Goal: Information Seeking & Learning: Learn about a topic

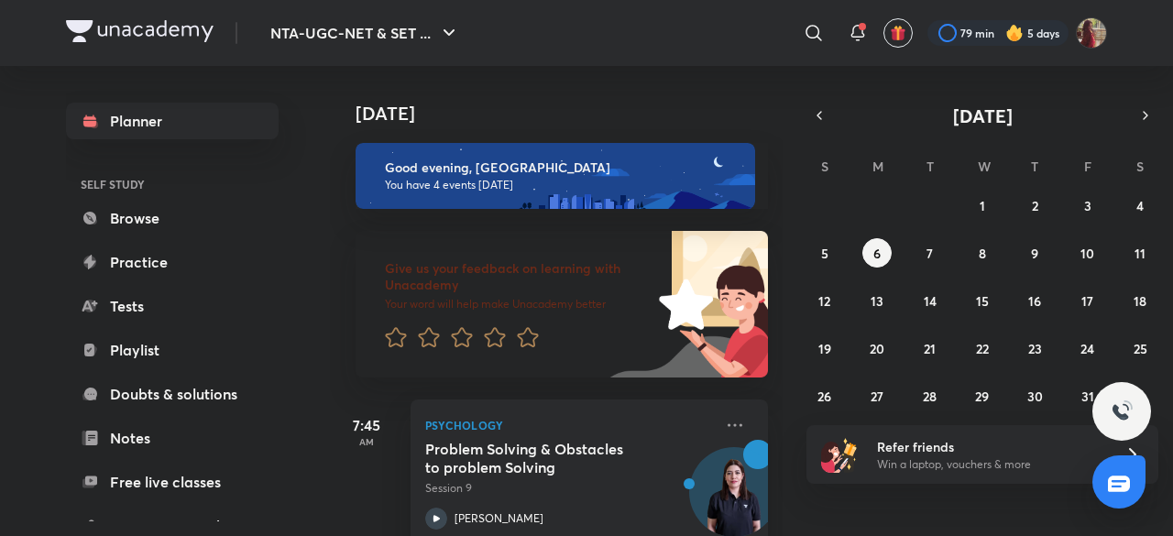
scroll to position [287, 0]
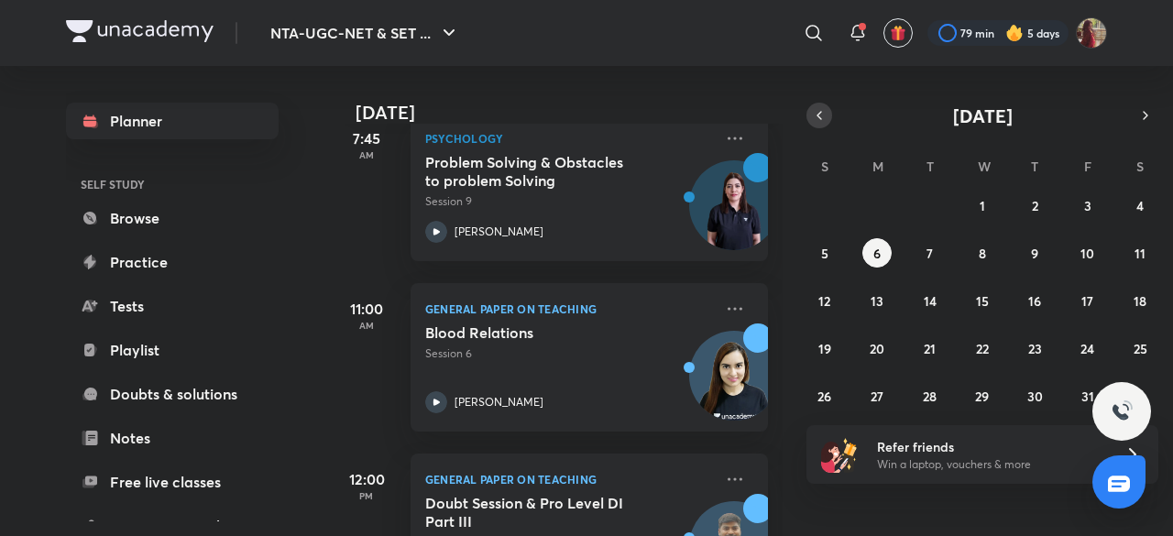
click at [824, 107] on icon "button" at bounding box center [819, 115] width 15 height 16
click at [1135, 249] on abbr "13" at bounding box center [1140, 253] width 13 height 17
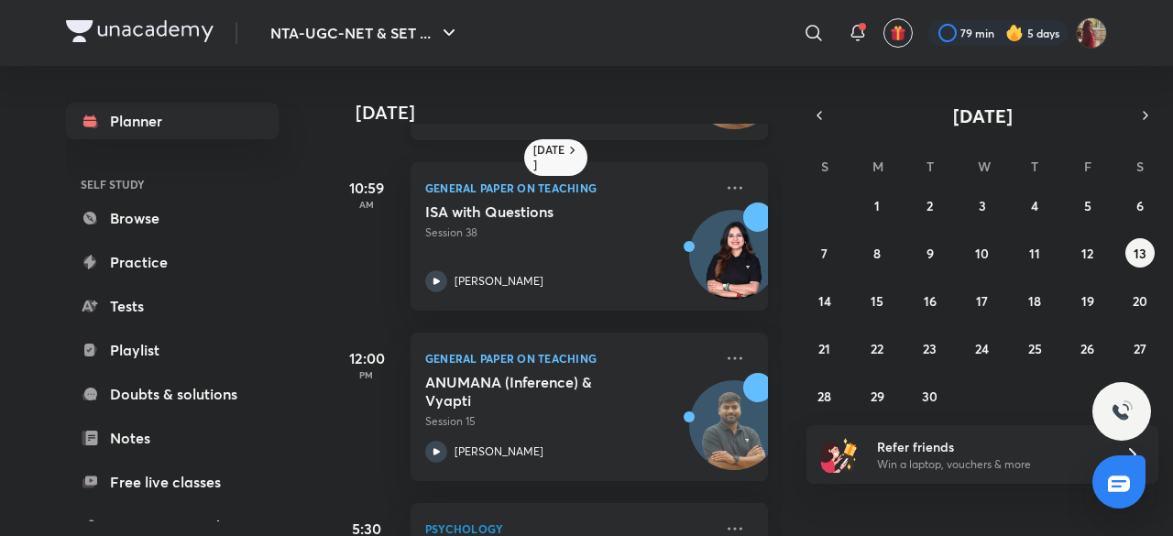
scroll to position [470, 0]
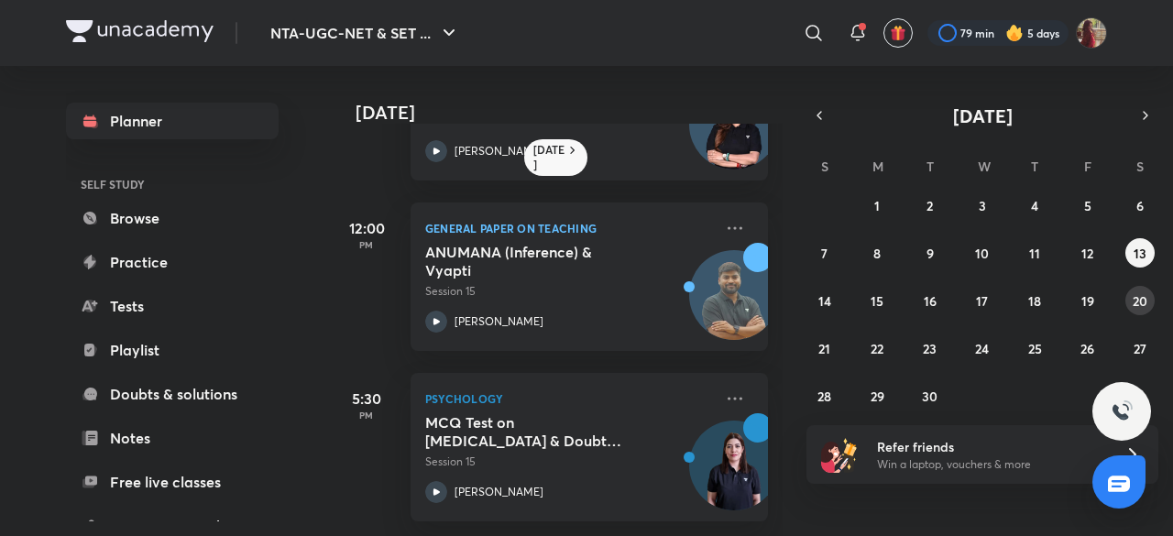
click at [1125, 308] on div "31 1 2 3 4 5 6 7 8 9 10 11 12 13 14 15 16 17 18 19 20 21 22 23 24 25 26 27 28 2…" at bounding box center [983, 301] width 352 height 220
click at [1134, 307] on abbr "20" at bounding box center [1140, 300] width 15 height 17
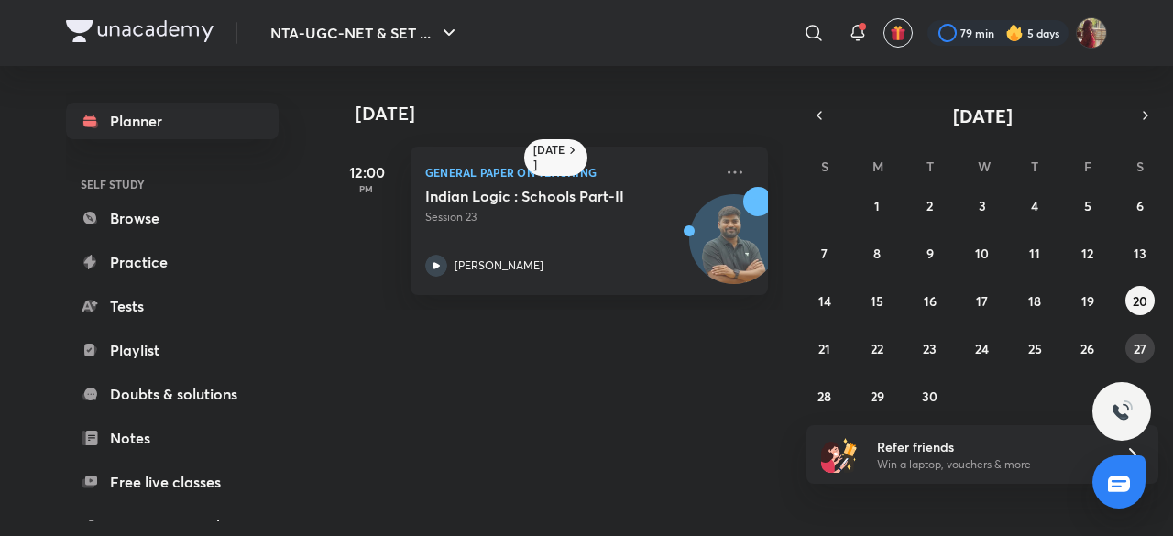
click at [1139, 347] on abbr "27" at bounding box center [1140, 348] width 13 height 17
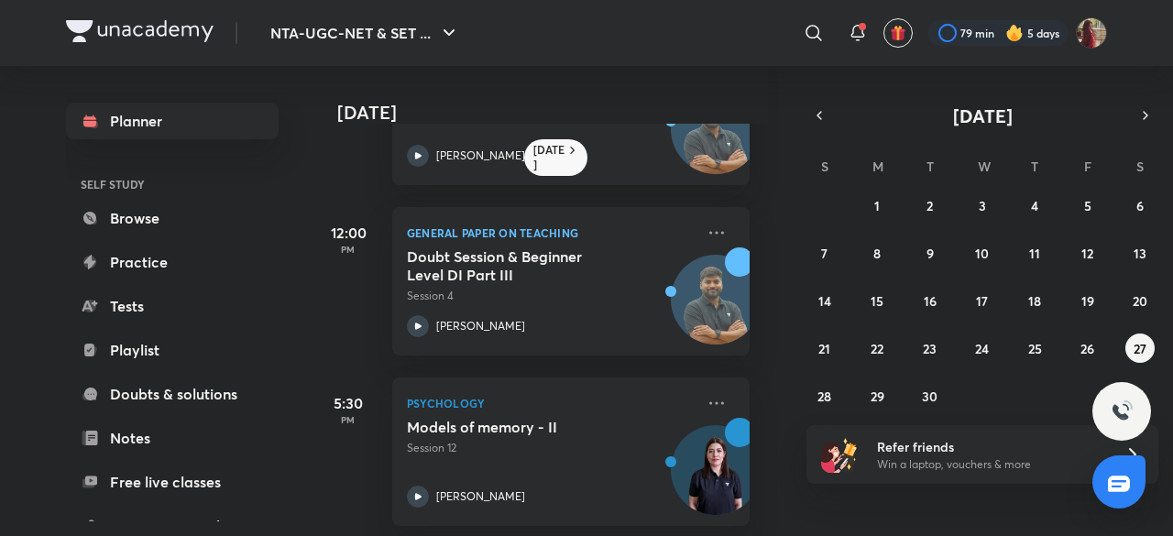
scroll to position [300, 18]
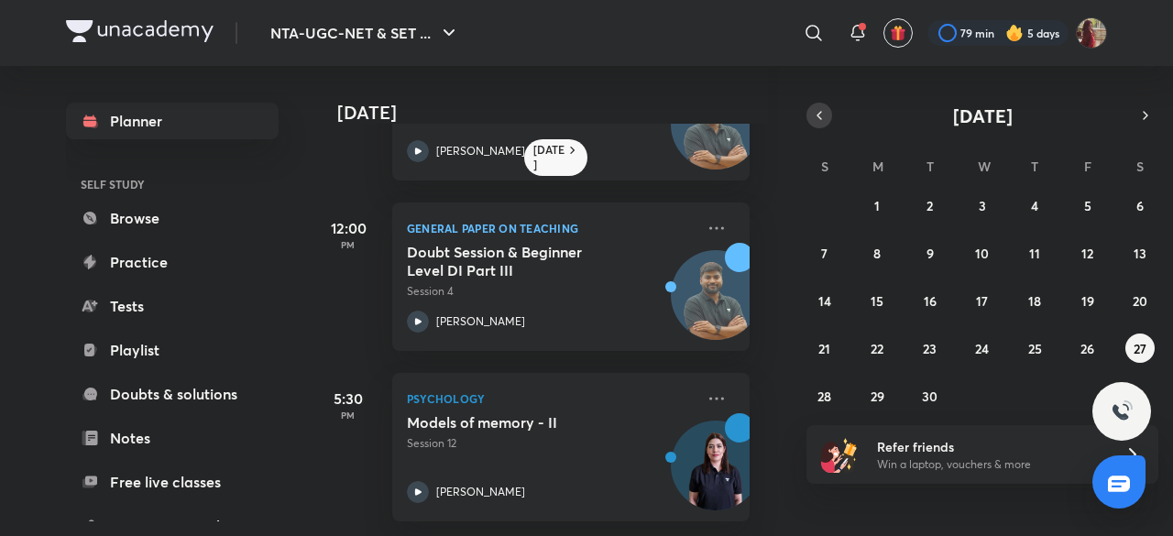
click at [818, 118] on icon "button" at bounding box center [819, 115] width 15 height 16
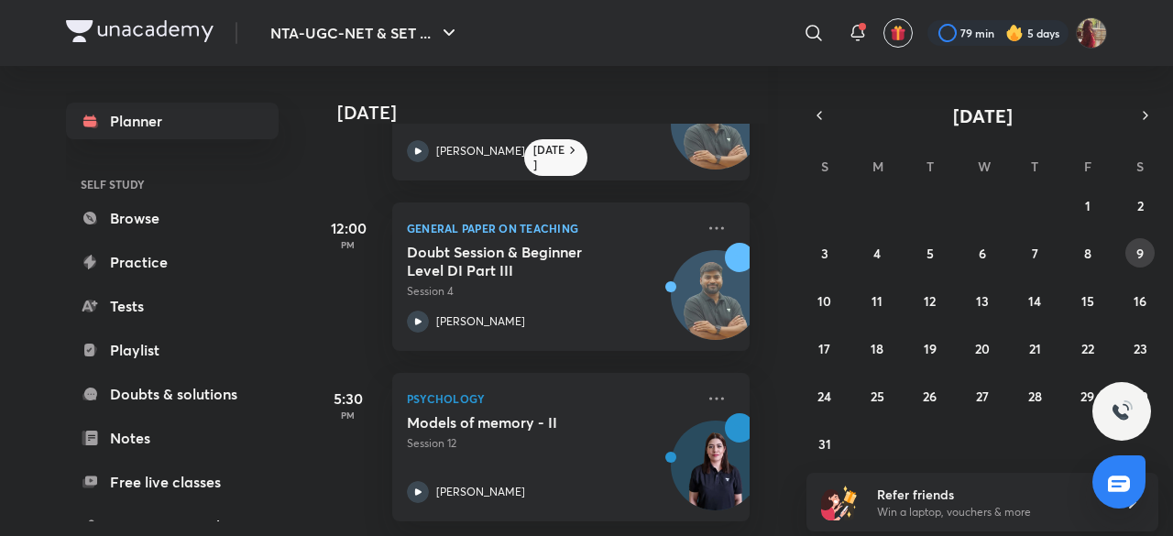
click at [1131, 254] on button "9" at bounding box center [1139, 252] width 29 height 29
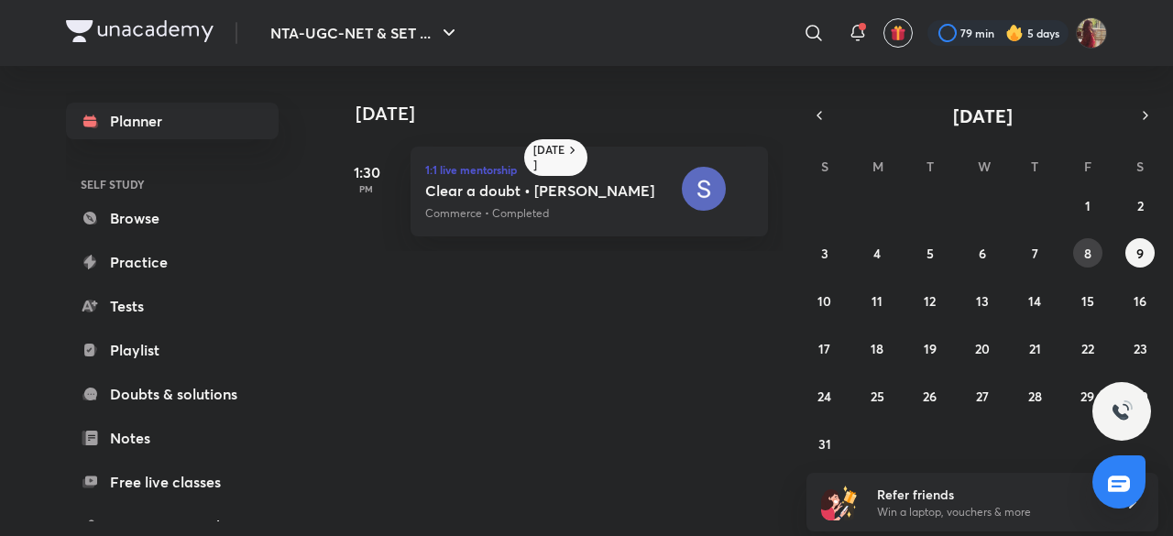
click at [1073, 250] on button "8" at bounding box center [1087, 252] width 29 height 29
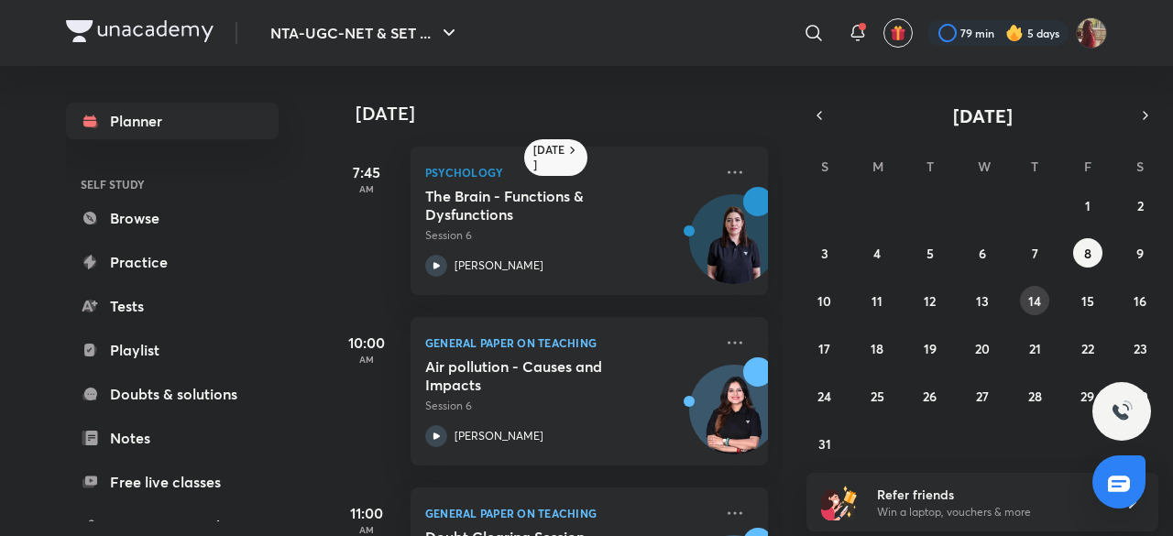
click at [1029, 292] on abbr "14" at bounding box center [1034, 300] width 13 height 17
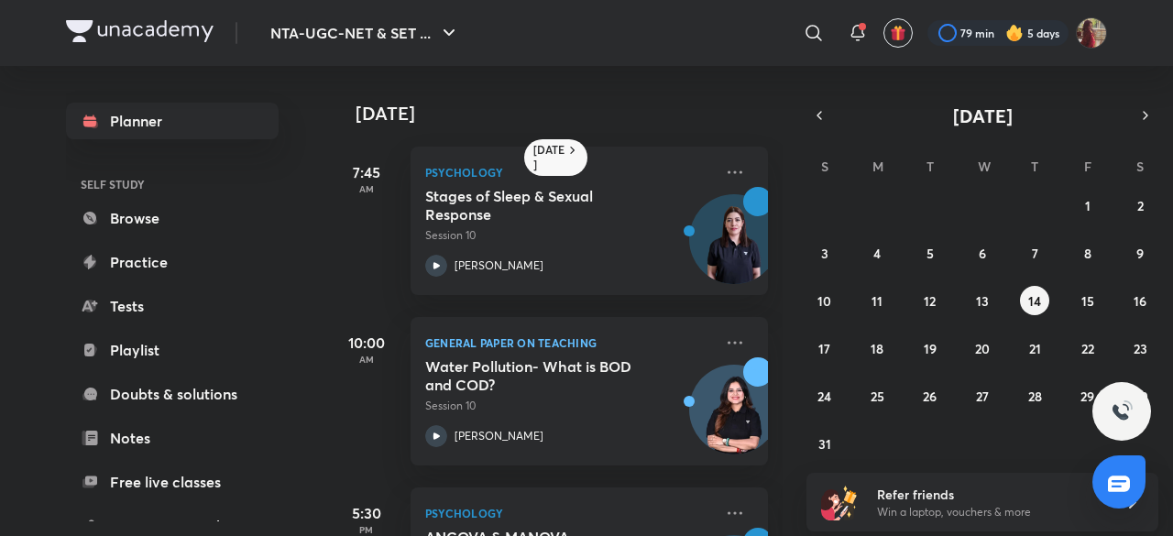
scroll to position [129, 0]
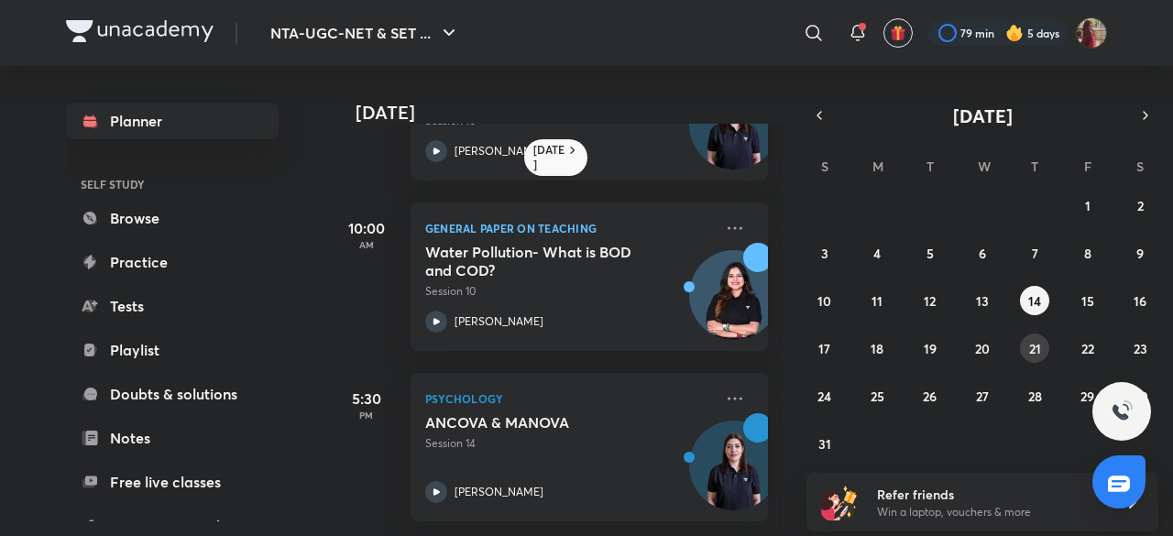
click at [1036, 357] on button "21" at bounding box center [1034, 348] width 29 height 29
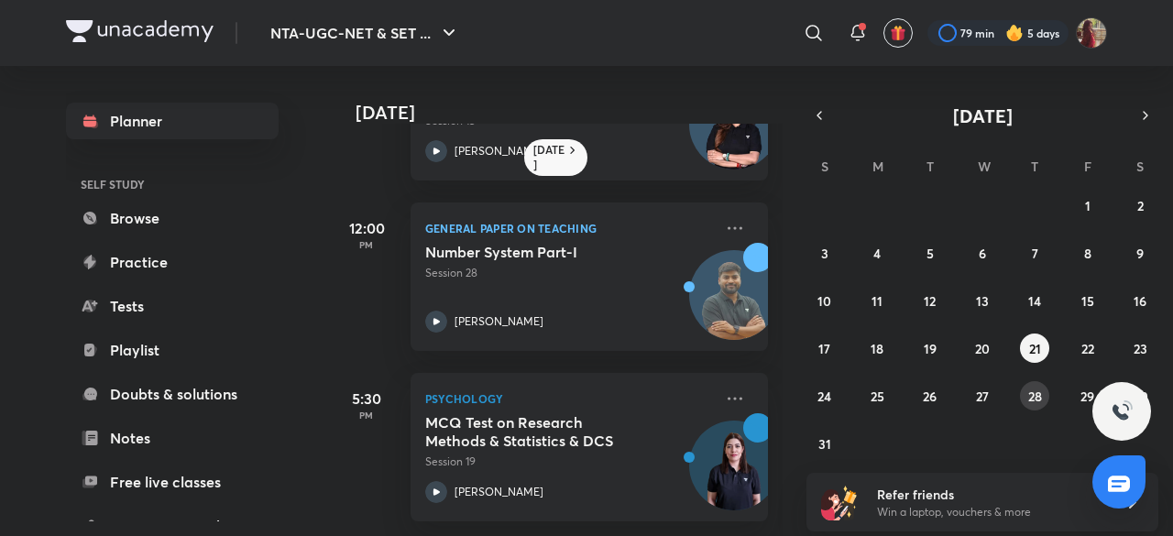
click at [1036, 400] on abbr "28" at bounding box center [1035, 396] width 14 height 17
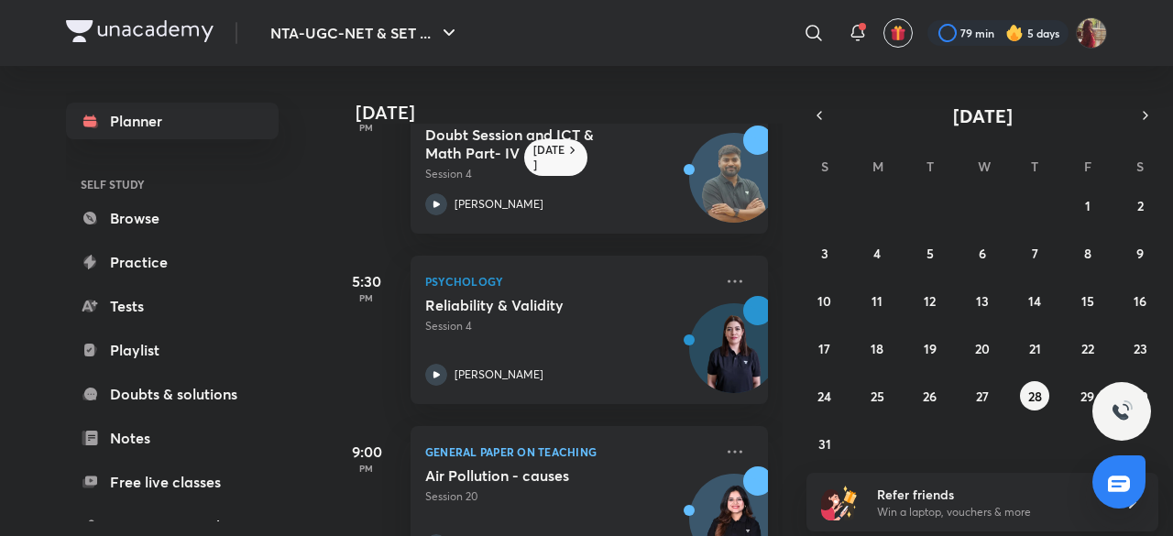
scroll to position [641, 0]
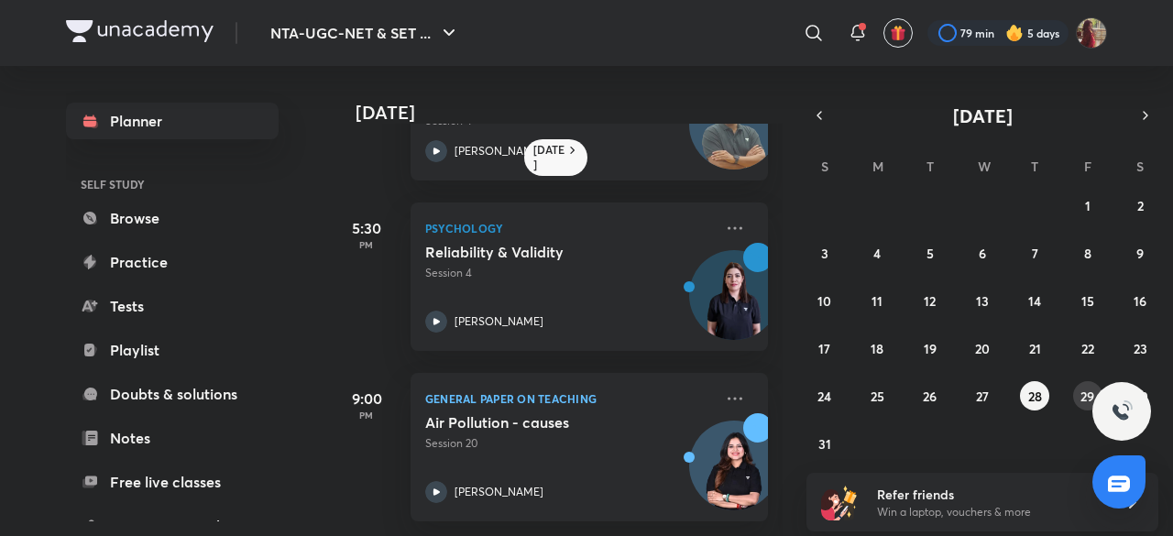
click at [1088, 382] on button "29" at bounding box center [1087, 395] width 29 height 29
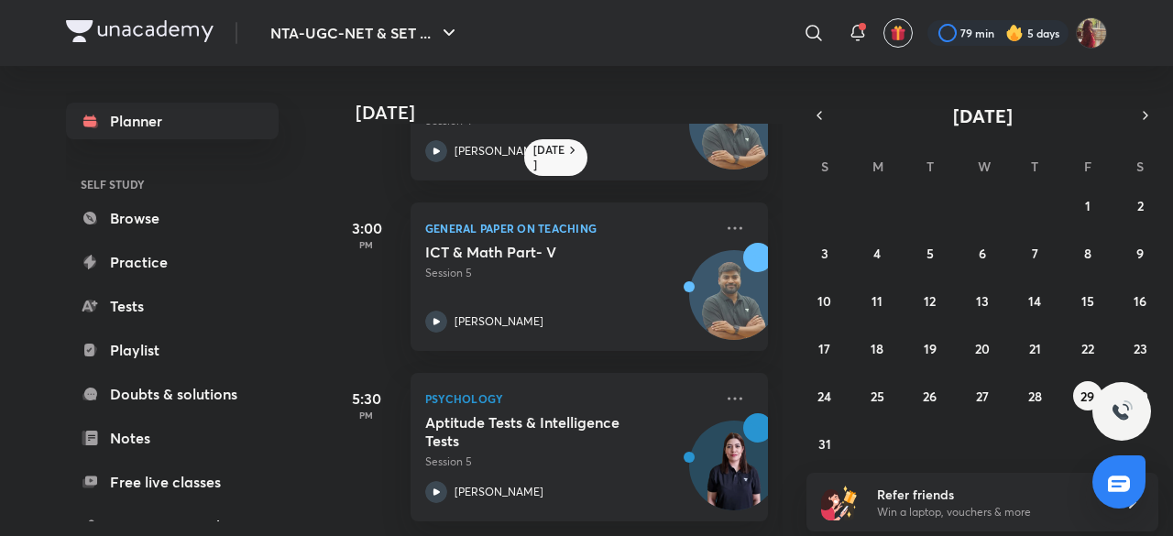
scroll to position [470, 0]
click at [1148, 122] on icon "button" at bounding box center [1145, 115] width 15 height 16
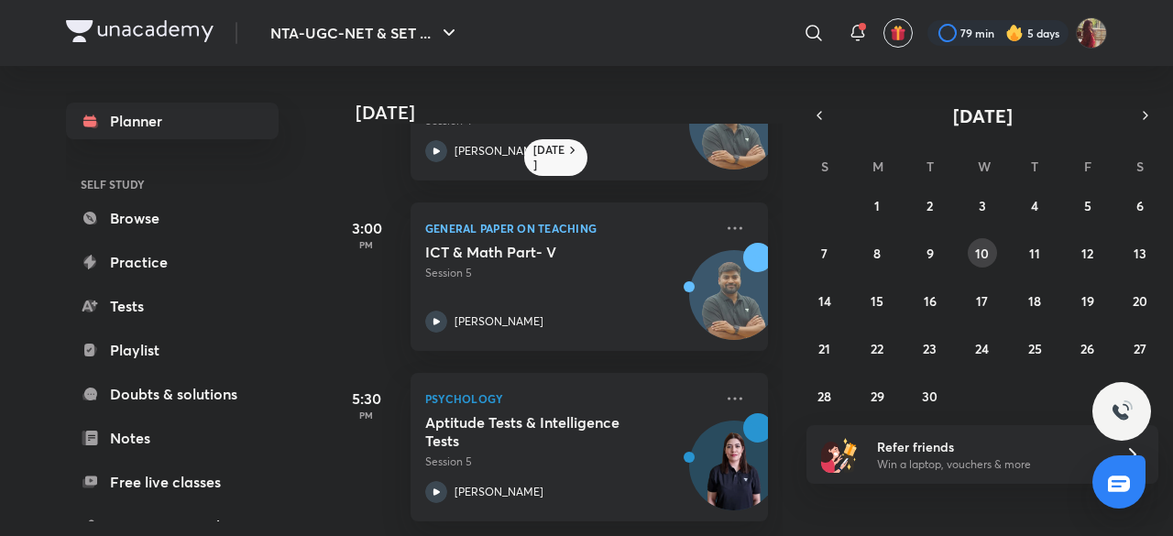
click at [969, 263] on div "31 1 2 3 4 5 6 7 8 9 10 11 12 13 14 15 16 17 18 19 20 21 22 23 24 25 26 27 28 2…" at bounding box center [983, 301] width 352 height 220
click at [931, 269] on div "31 1 2 3 4 5 6 7 8 9 10 11 12 13 14 15 16 17 18 19 20 21 22 23 24 25 26 27 28 2…" at bounding box center [983, 301] width 352 height 220
click at [735, 215] on div "General Paper on Teaching ICT & Math Part- V Session 5 [PERSON_NAME]" at bounding box center [589, 277] width 357 height 148
click at [724, 217] on icon at bounding box center [735, 228] width 22 height 22
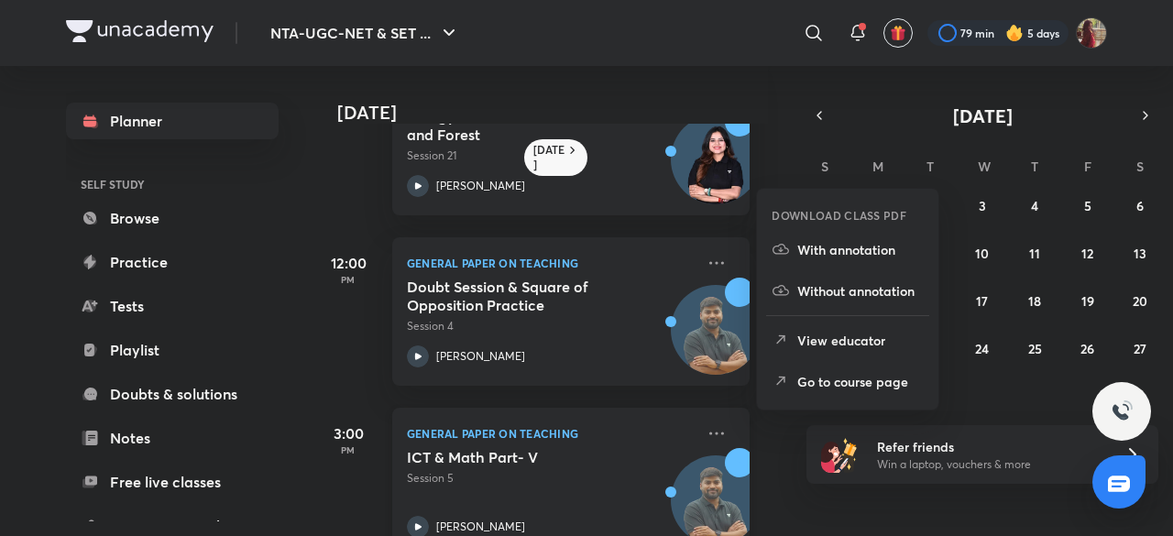
scroll to position [239, 18]
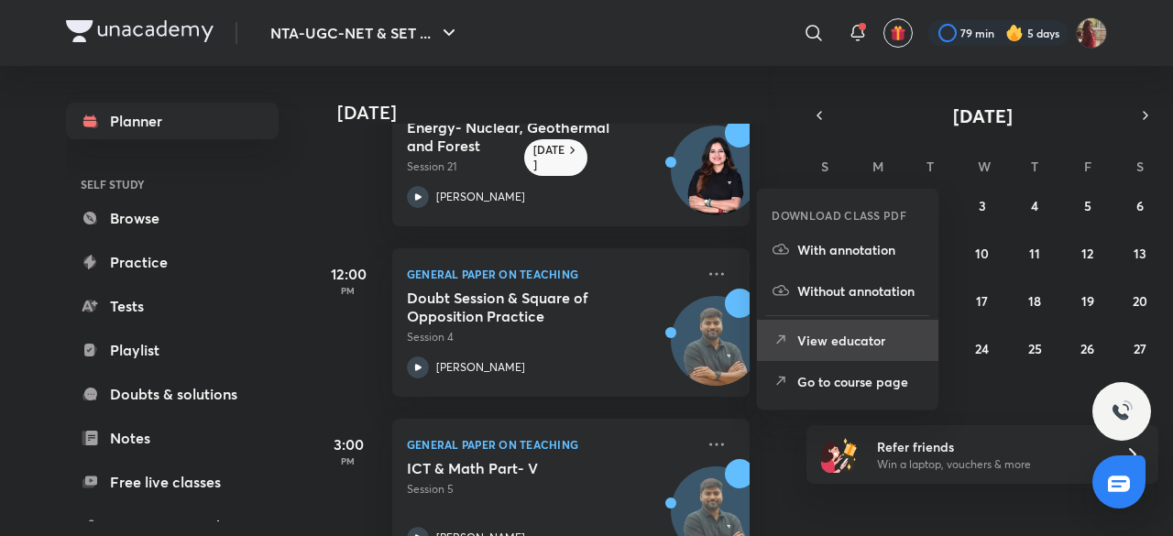
click at [831, 334] on p "View educator" at bounding box center [860, 340] width 126 height 19
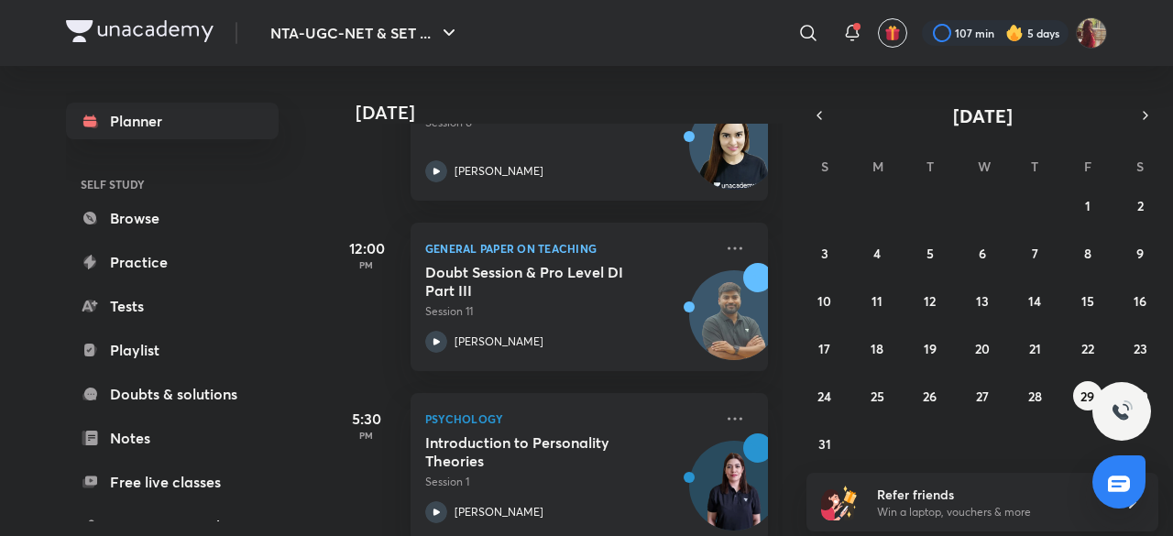
scroll to position [553, 0]
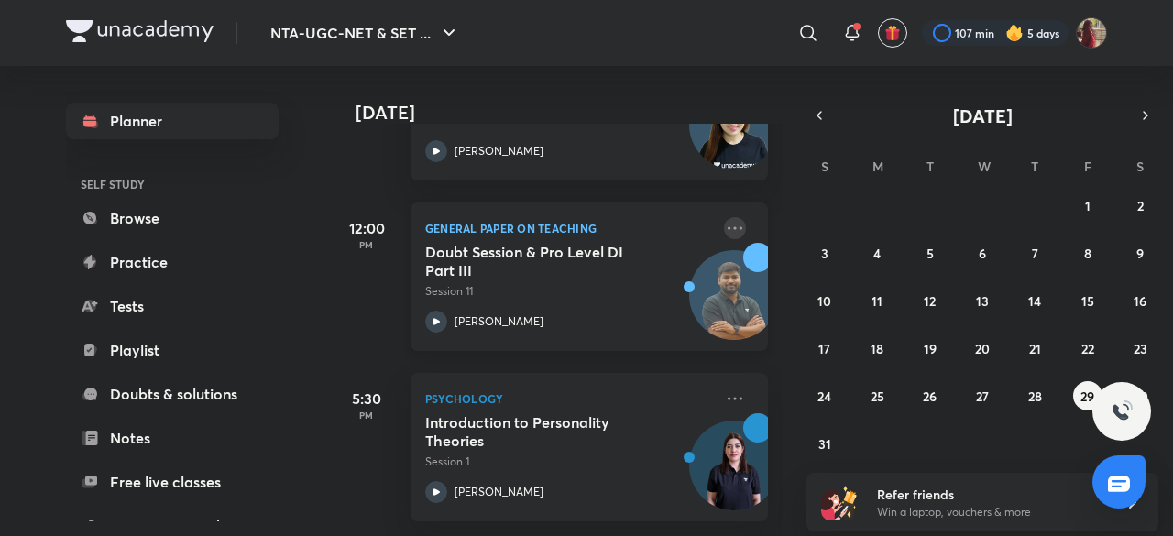
click at [724, 217] on icon at bounding box center [735, 228] width 22 height 22
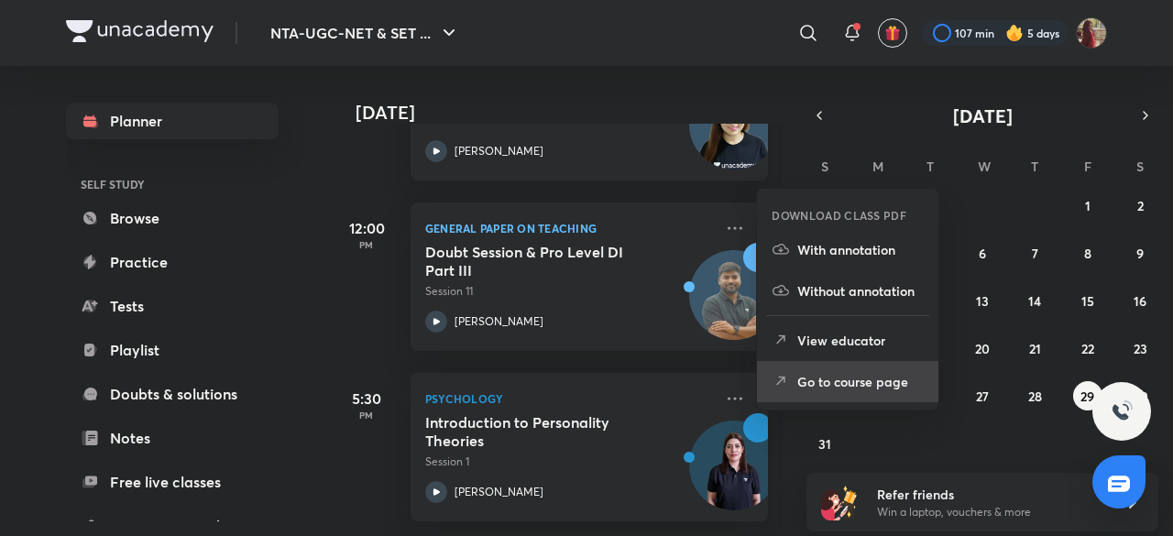
click at [856, 386] on p "Go to course page" at bounding box center [860, 381] width 126 height 19
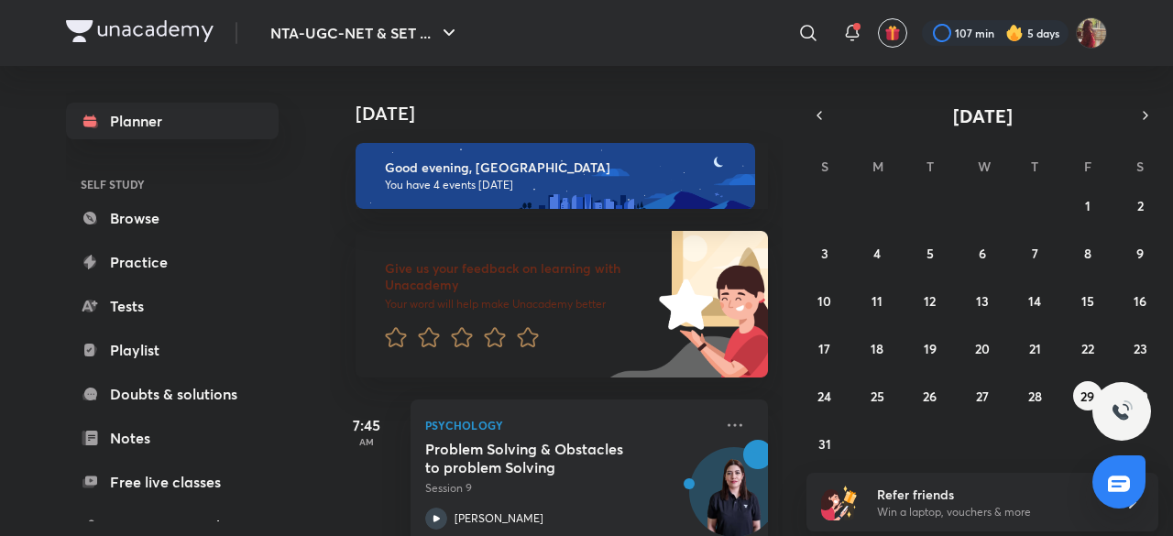
click at [964, 307] on div "27 28 29 30 31 1 2 3 4 5 6 7 8 9 10 11 12 13 14 15 16 17 18 19 20 21 22 23 24 2…" at bounding box center [983, 325] width 352 height 268
click at [994, 311] on div "27 28 29 30 31 1 2 3 4 5 6 7 8 9 10 11 12 13 14 15 16 17 18 19 20 21 22 23 24 2…" at bounding box center [983, 325] width 352 height 268
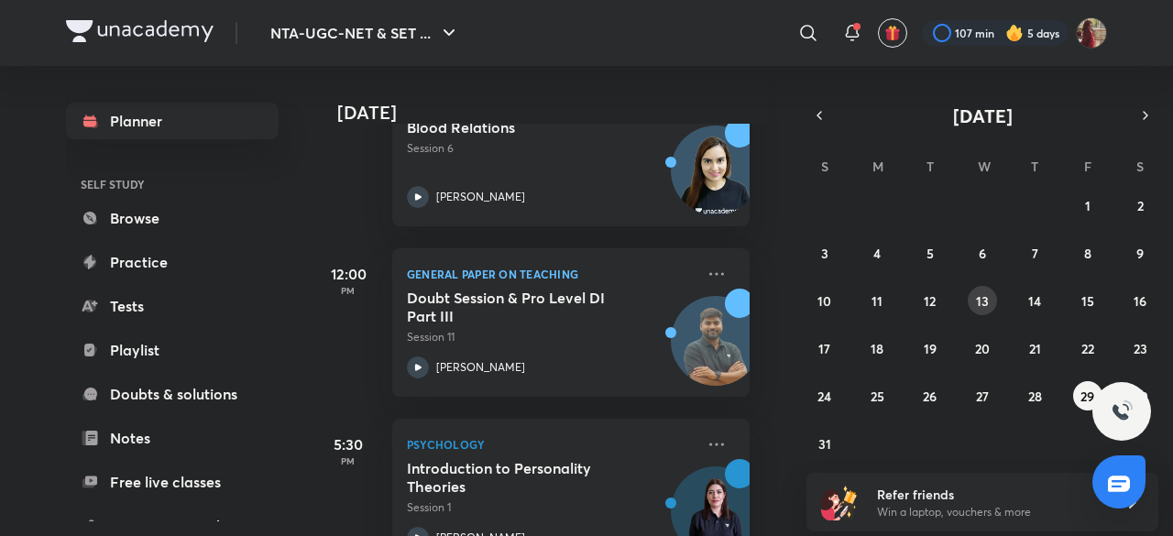
scroll to position [553, 18]
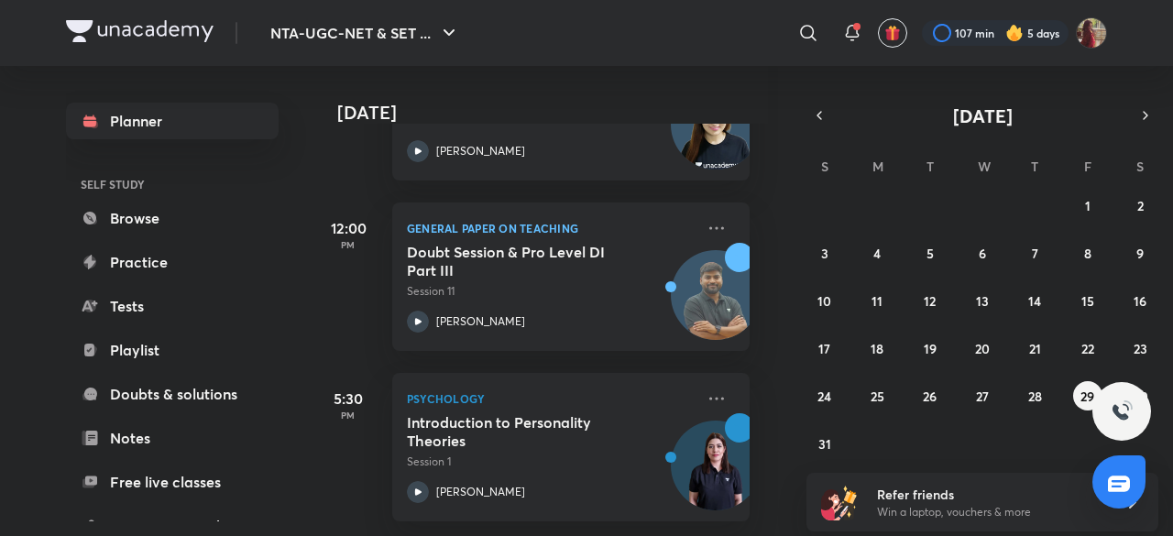
click at [1070, 297] on div "27 28 29 30 31 1 2 3 4 5 6 7 8 9 10 11 12 13 14 15 16 17 18 19 20 21 22 23 24 2…" at bounding box center [983, 325] width 352 height 268
click at [1035, 292] on abbr "14" at bounding box center [1034, 300] width 13 height 17
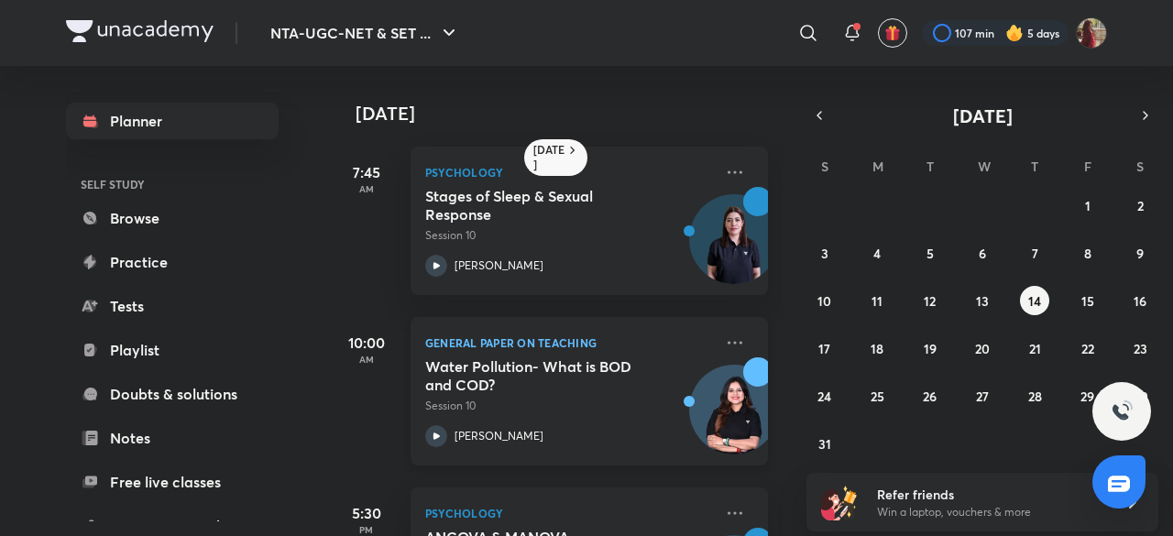
scroll to position [129, 0]
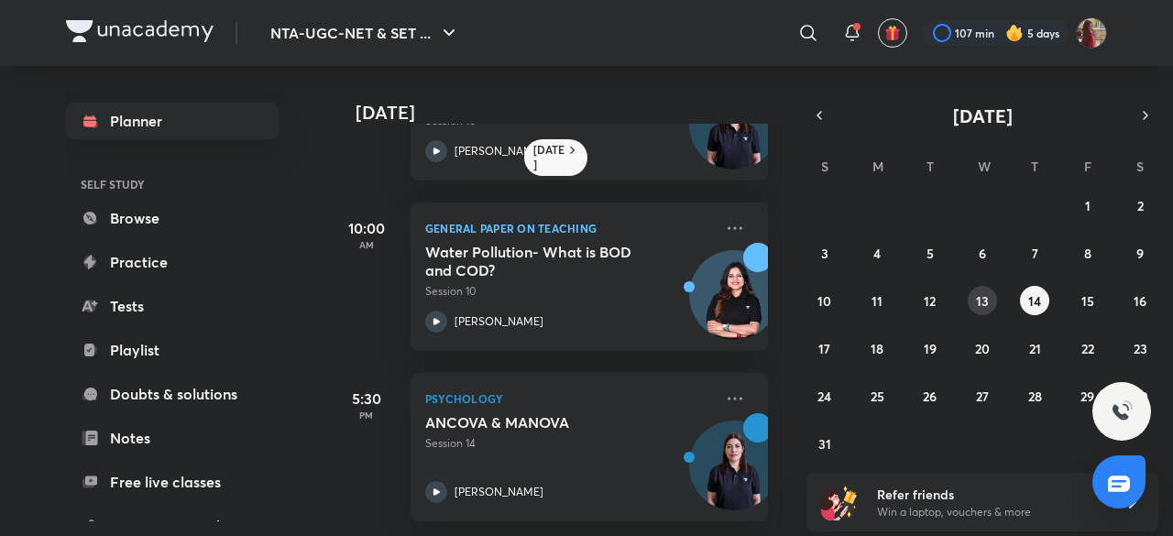
click at [978, 307] on abbr "13" at bounding box center [982, 300] width 13 height 17
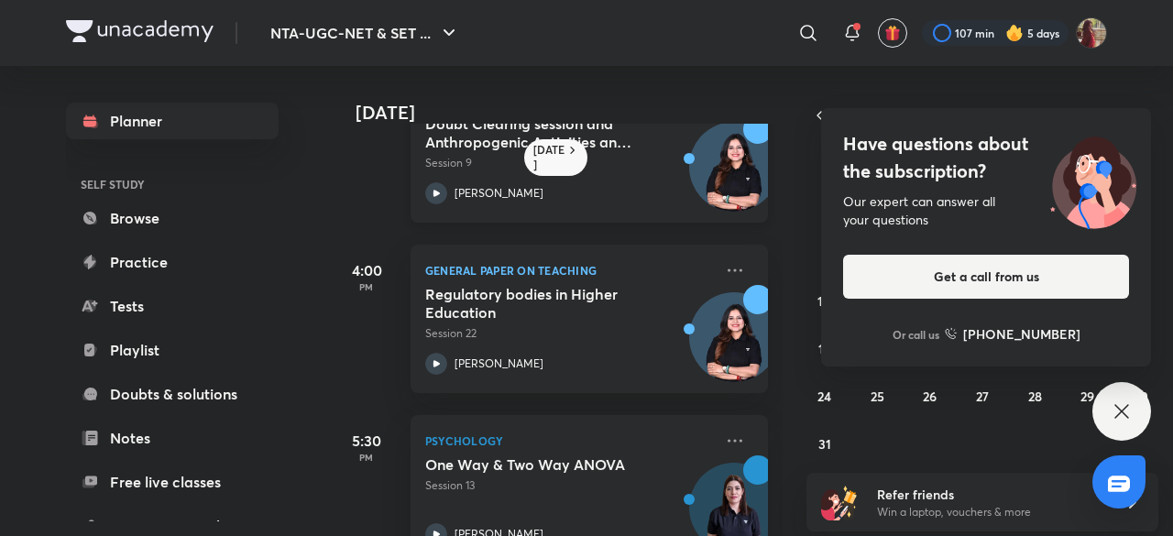
scroll to position [300, 0]
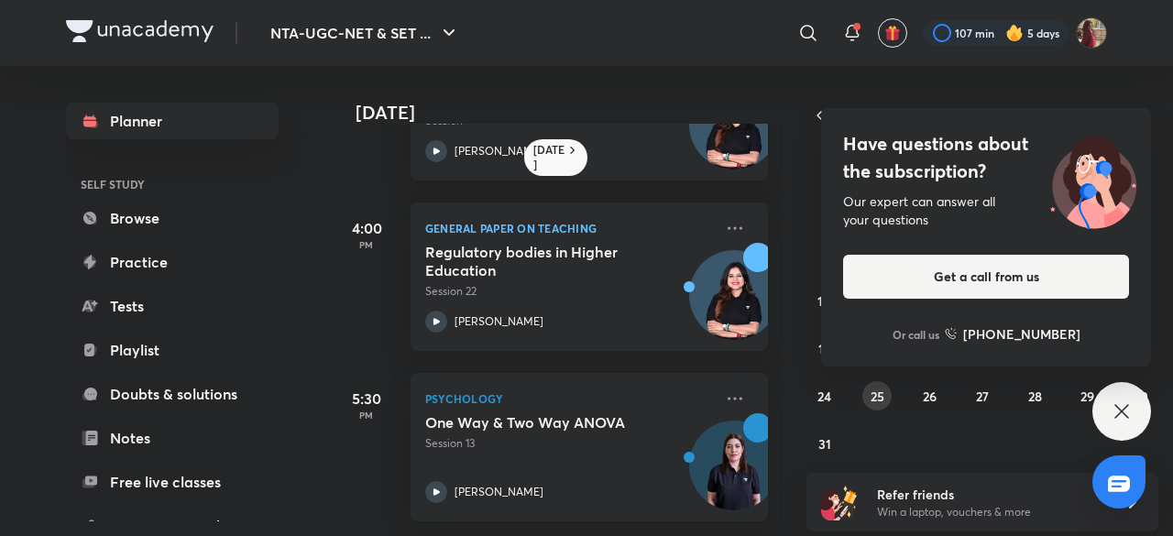
click at [876, 401] on abbr "25" at bounding box center [878, 396] width 14 height 17
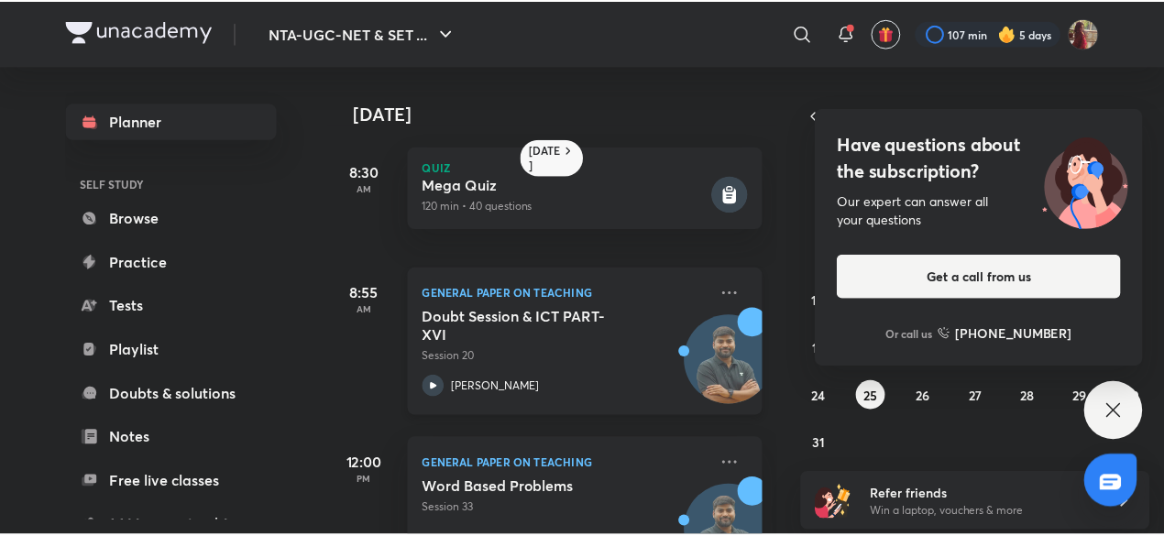
scroll to position [421, 0]
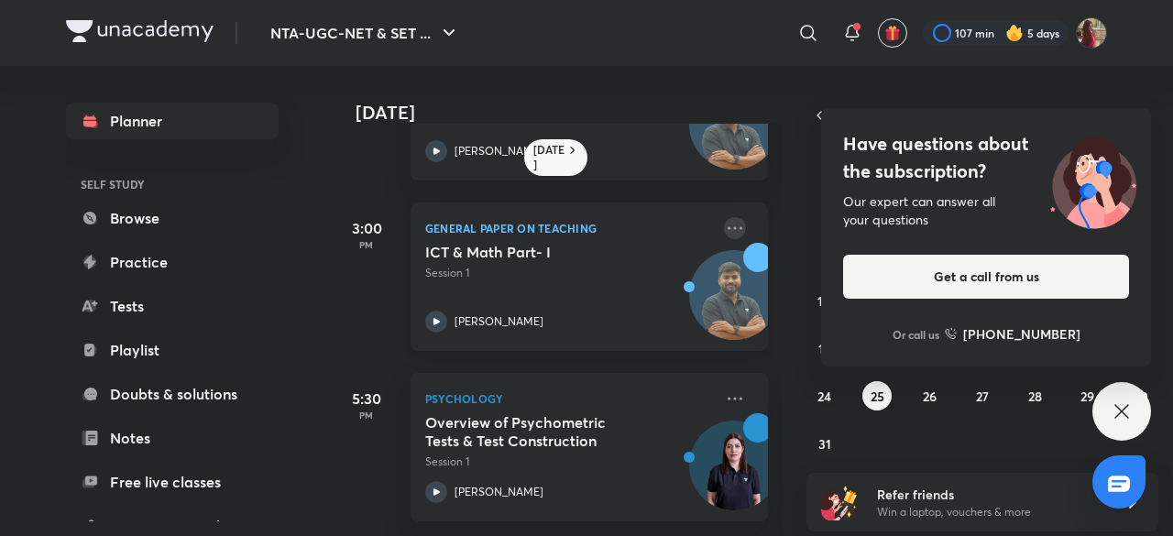
click at [724, 217] on icon at bounding box center [735, 228] width 22 height 22
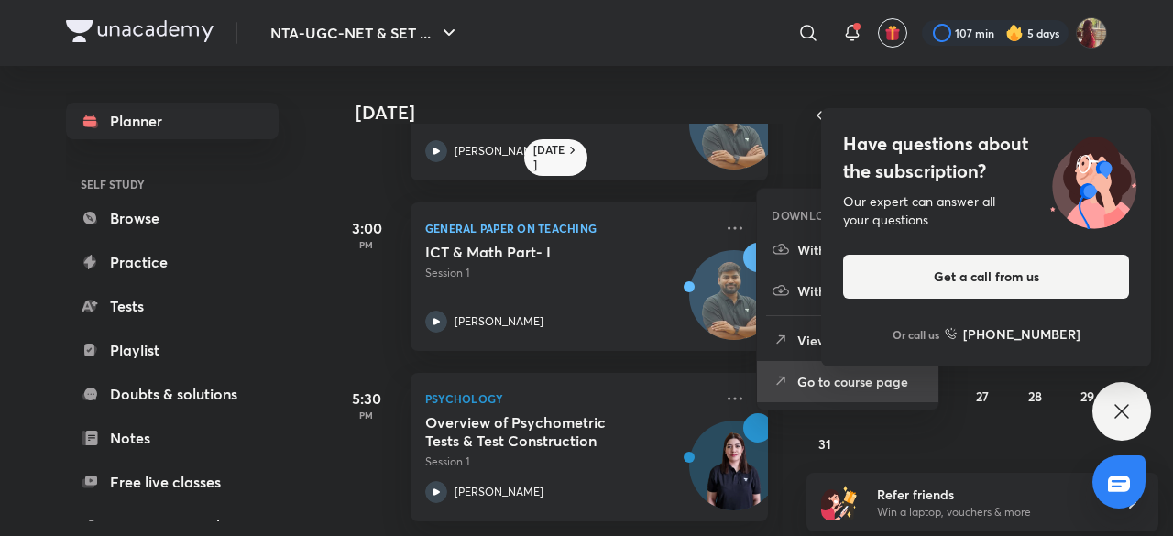
click at [817, 384] on p "Go to course page" at bounding box center [860, 381] width 126 height 19
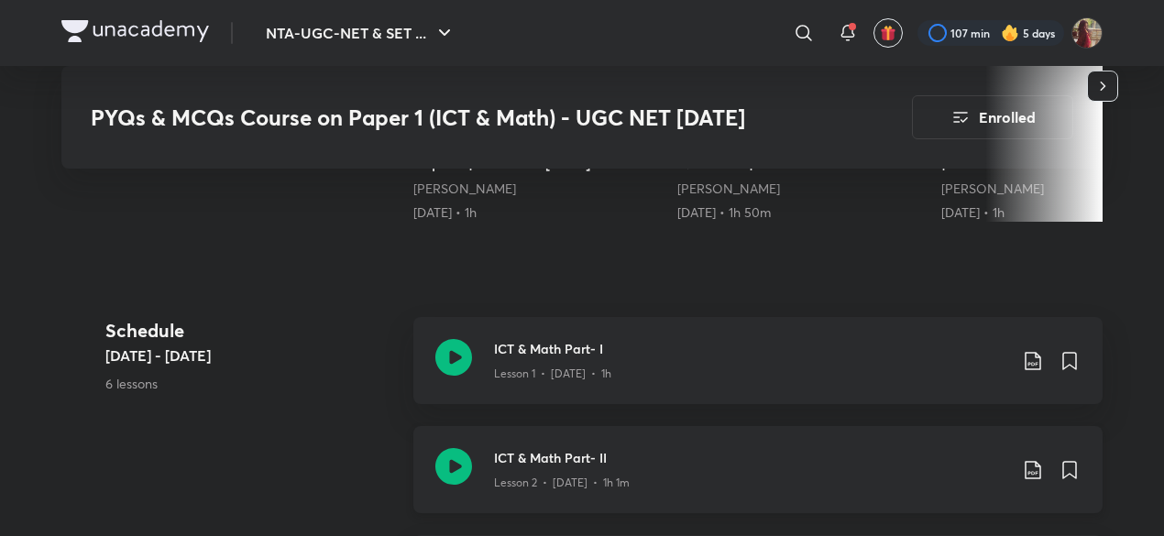
scroll to position [759, 0]
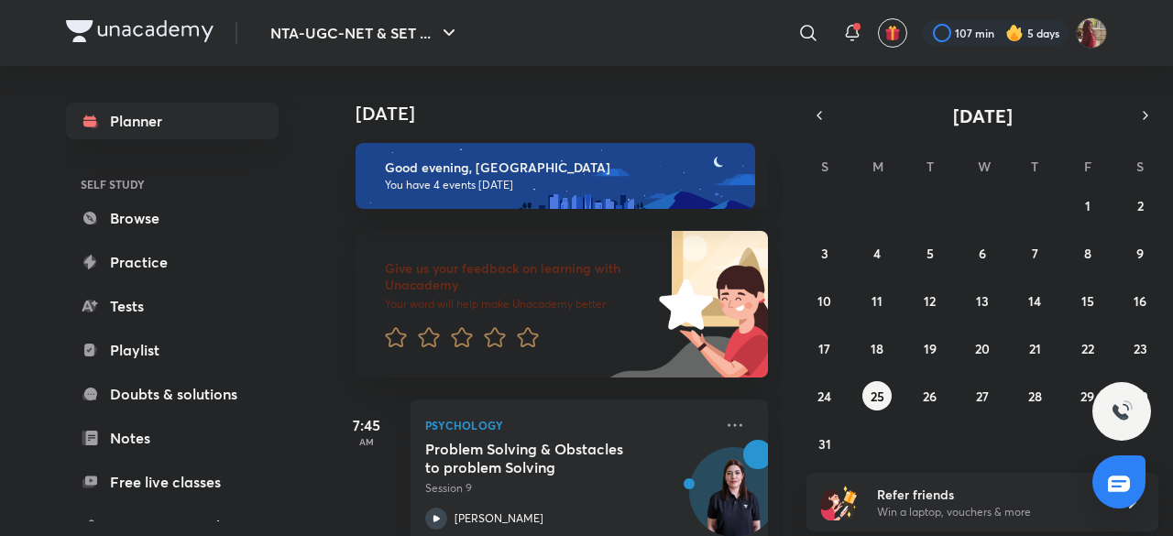
click at [956, 401] on div "27 28 29 30 31 1 2 3 4 5 6 7 8 9 10 11 12 13 14 15 16 17 18 19 20 21 22 23 24 2…" at bounding box center [983, 325] width 352 height 268
click at [981, 401] on abbr "27" at bounding box center [982, 396] width 13 height 17
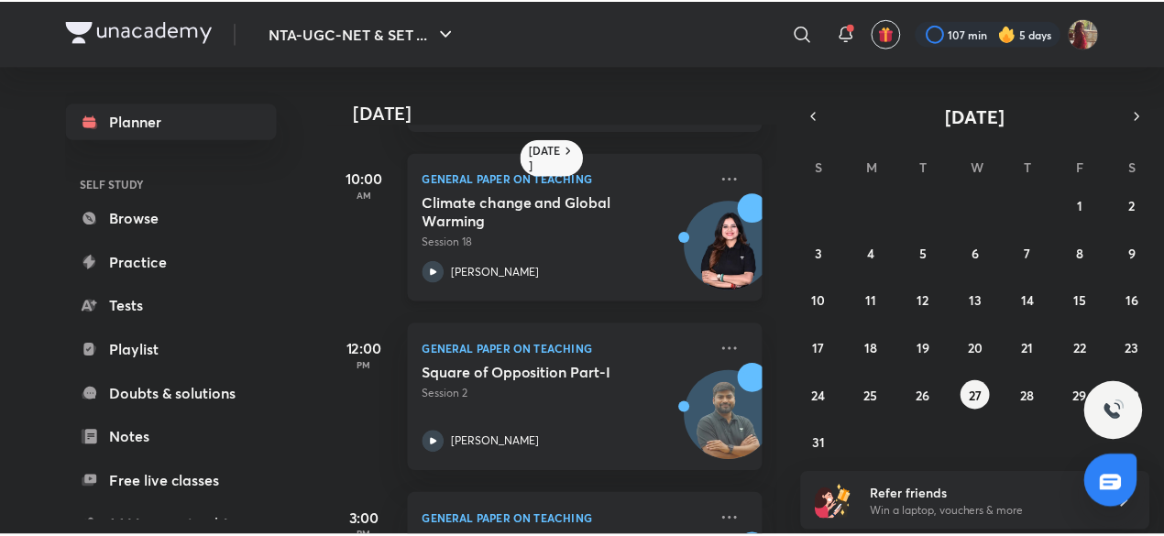
scroll to position [165, 0]
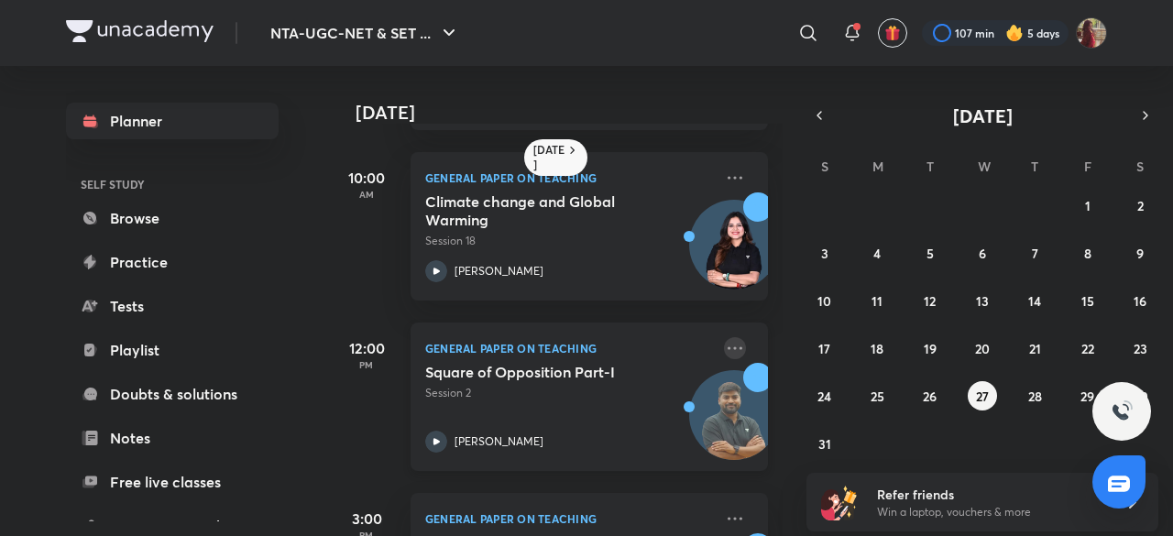
click at [724, 351] on icon at bounding box center [735, 348] width 22 height 22
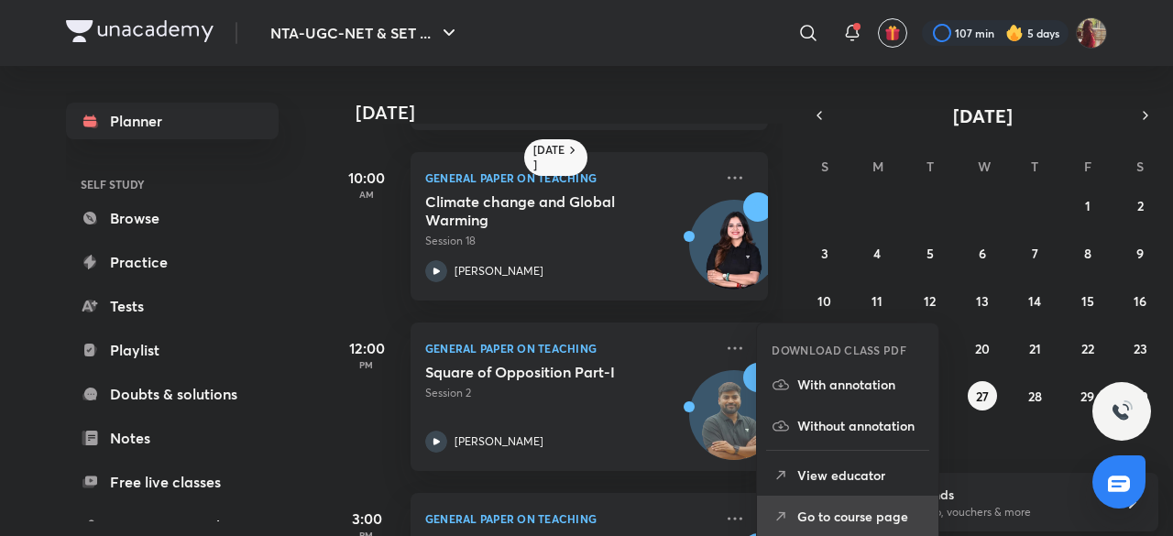
click at [852, 516] on p "Go to course page" at bounding box center [860, 516] width 126 height 19
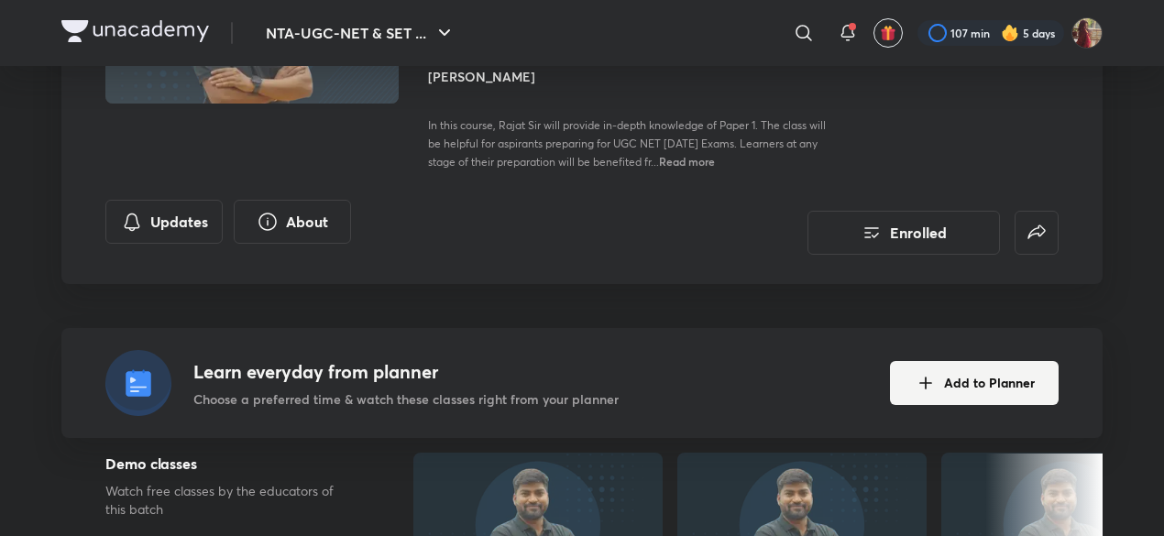
scroll to position [241, 0]
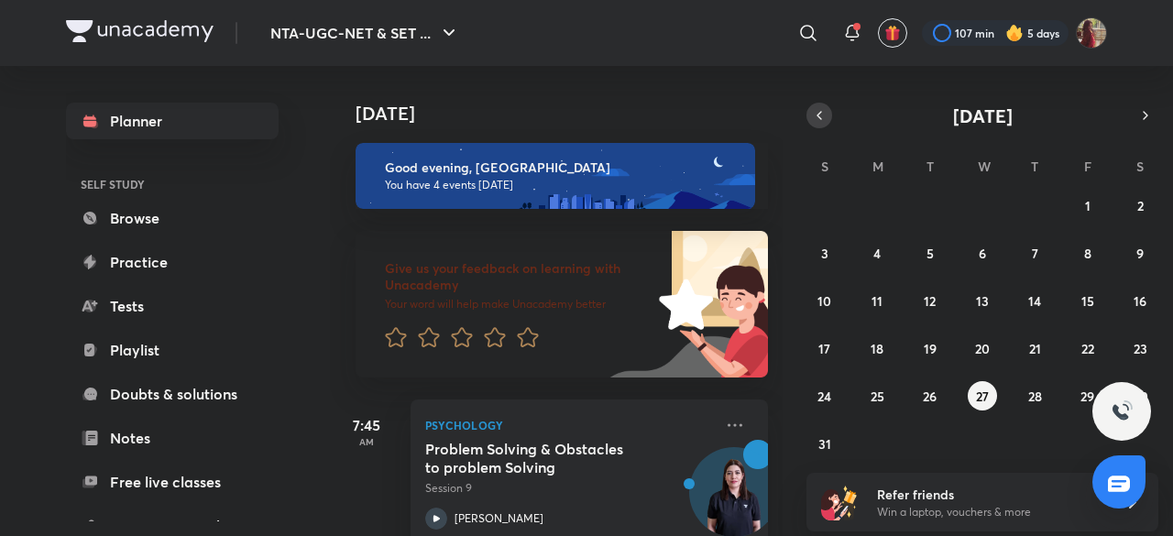
click at [818, 116] on icon "button" at bounding box center [820, 115] width 4 height 7
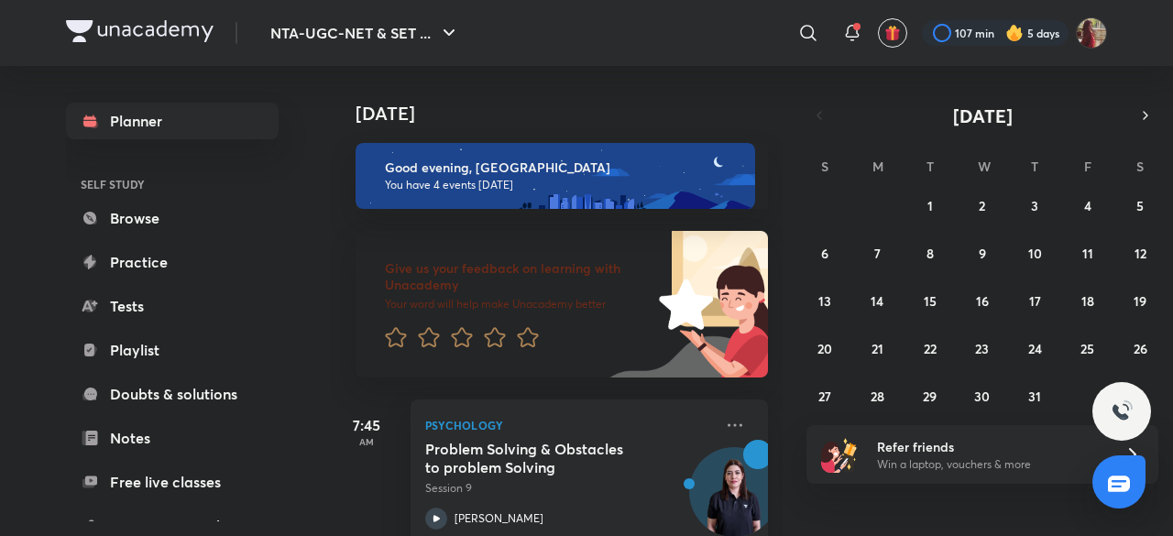
drag, startPoint x: 1008, startPoint y: 329, endPoint x: 993, endPoint y: 317, distance: 19.6
click at [993, 317] on div "29 30 1 2 3 4 5 6 7 8 9 10 11 12 13 14 15 16 17 18 19 20 21 22 23 24 25 26 27 2…" at bounding box center [983, 301] width 352 height 220
drag, startPoint x: 993, startPoint y: 317, endPoint x: 976, endPoint y: 302, distance: 22.7
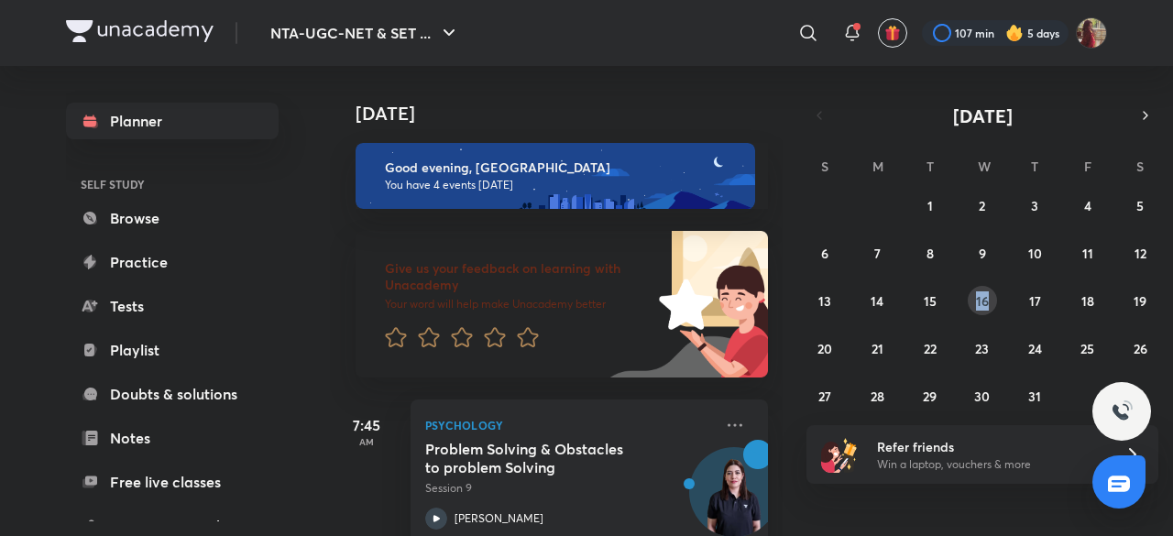
click at [976, 302] on div "29 30 1 2 3 4 5 6 7 8 9 10 11 12 13 14 15 16 17 18 19 20 21 22 23 24 25 26 27 2…" at bounding box center [983, 301] width 352 height 220
click at [976, 302] on abbr "16" at bounding box center [982, 300] width 13 height 17
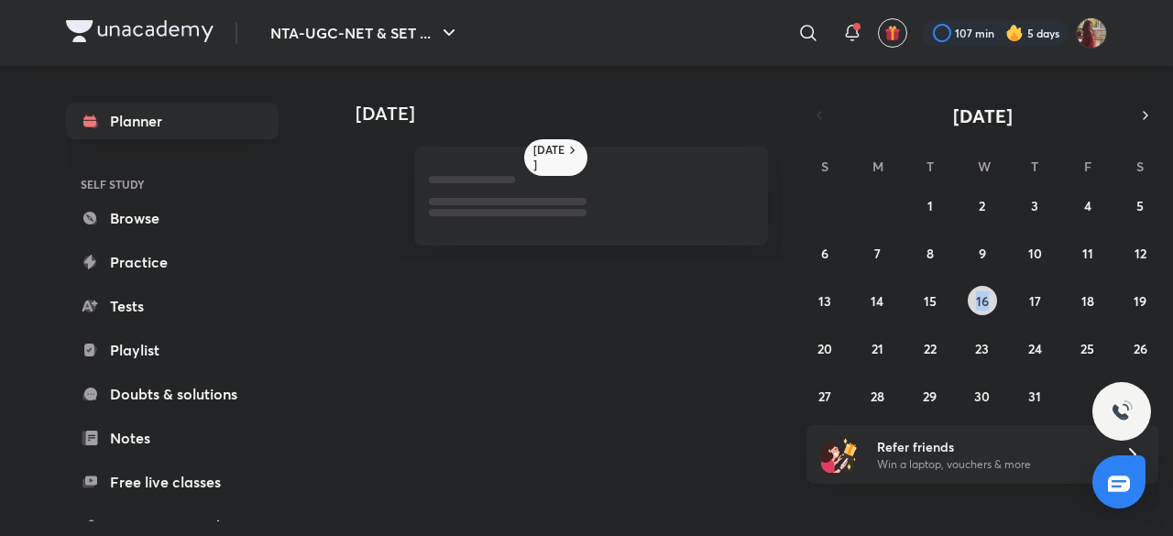
click at [976, 302] on abbr "16" at bounding box center [982, 300] width 13 height 17
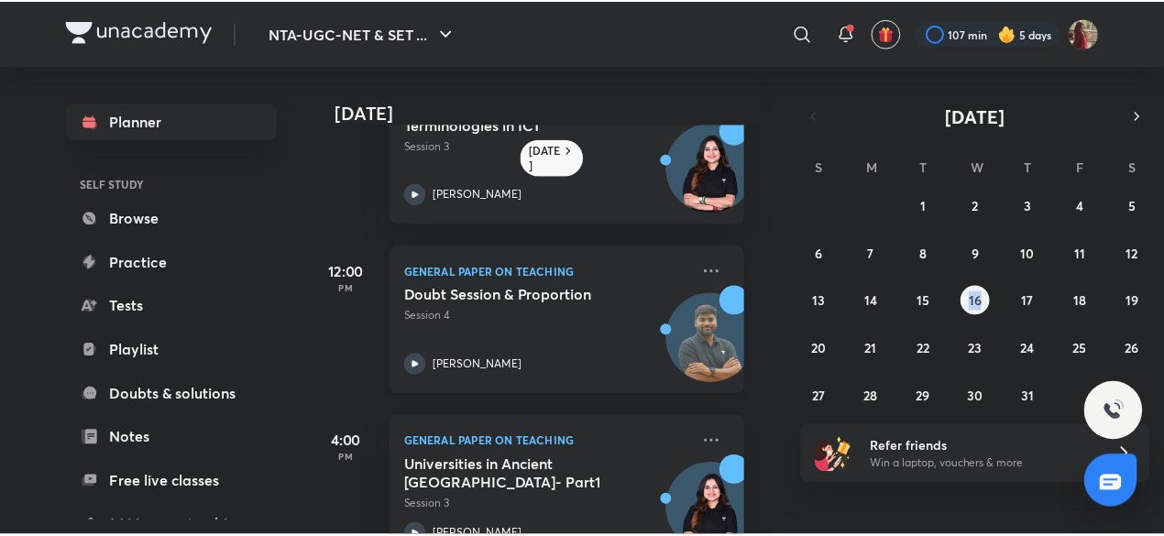
scroll to position [243, 18]
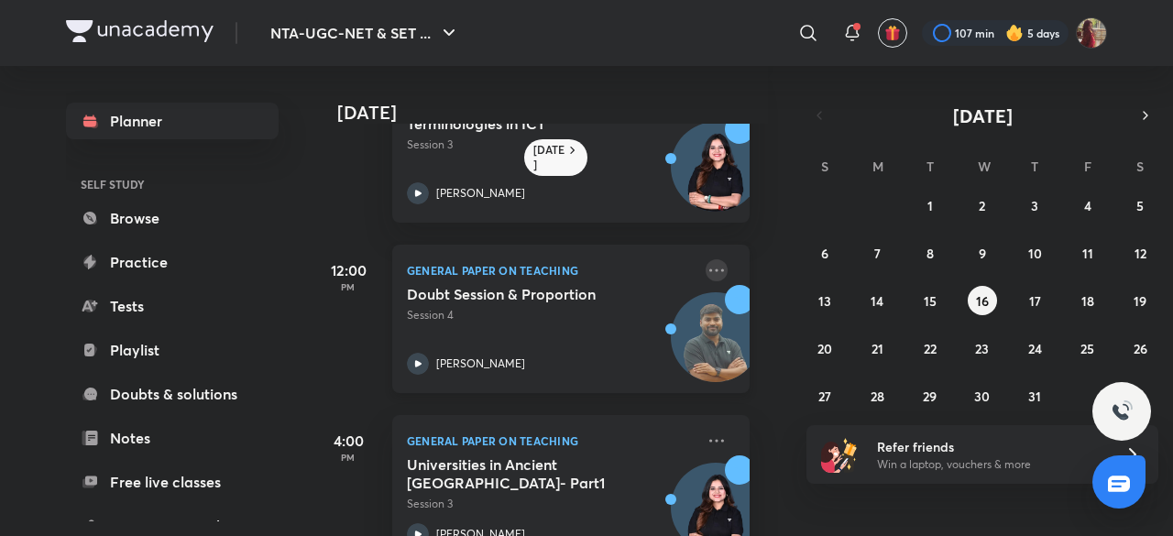
click at [706, 270] on icon at bounding box center [717, 270] width 22 height 22
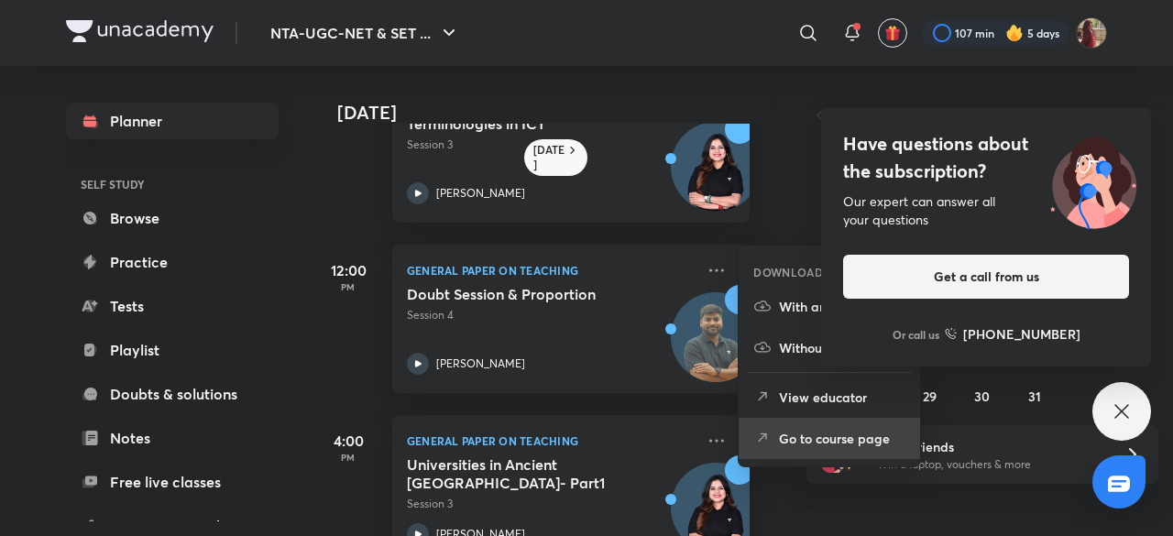
click at [839, 433] on p "Go to course page" at bounding box center [842, 438] width 126 height 19
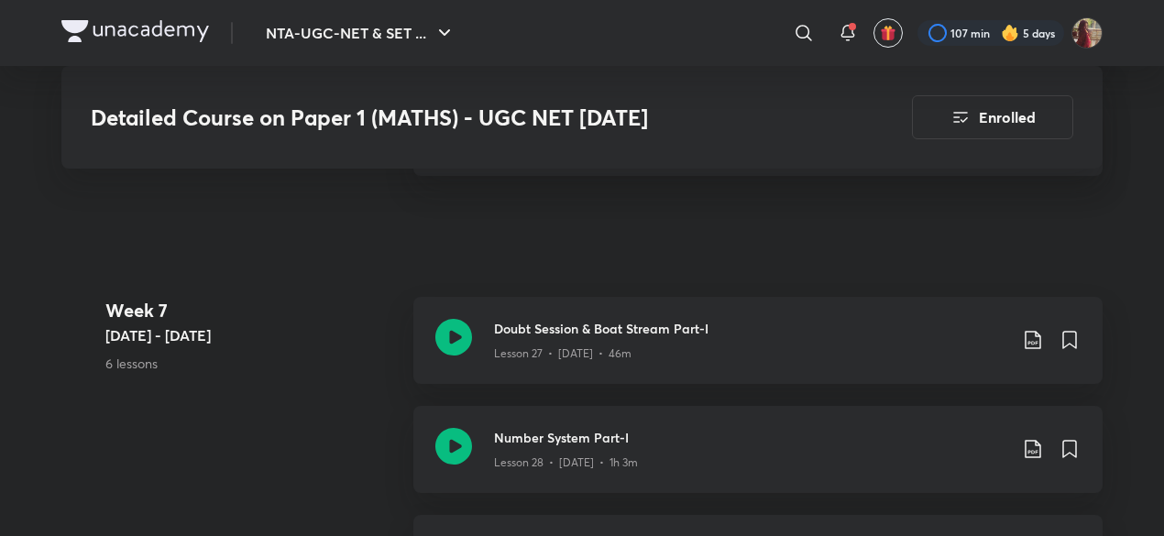
scroll to position [4400, 0]
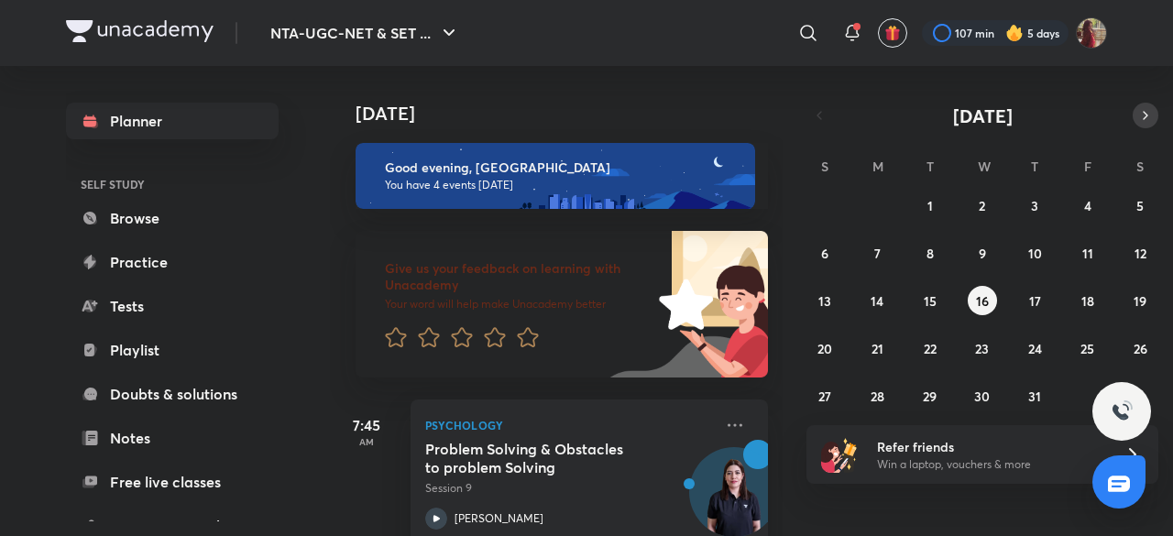
click at [1133, 116] on button "button" at bounding box center [1146, 116] width 26 height 26
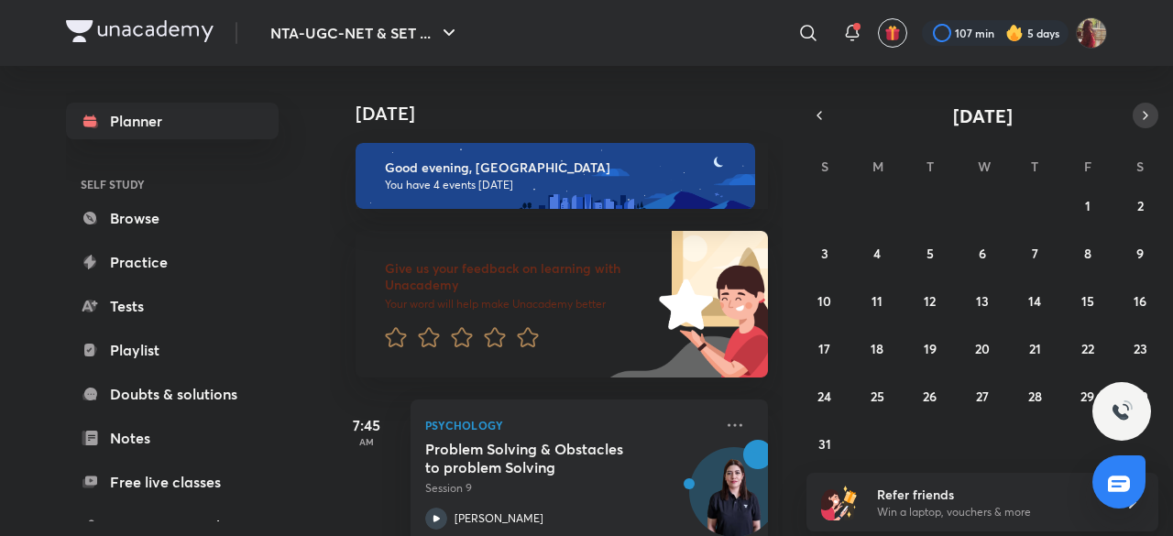
click at [1133, 116] on button "button" at bounding box center [1146, 116] width 26 height 26
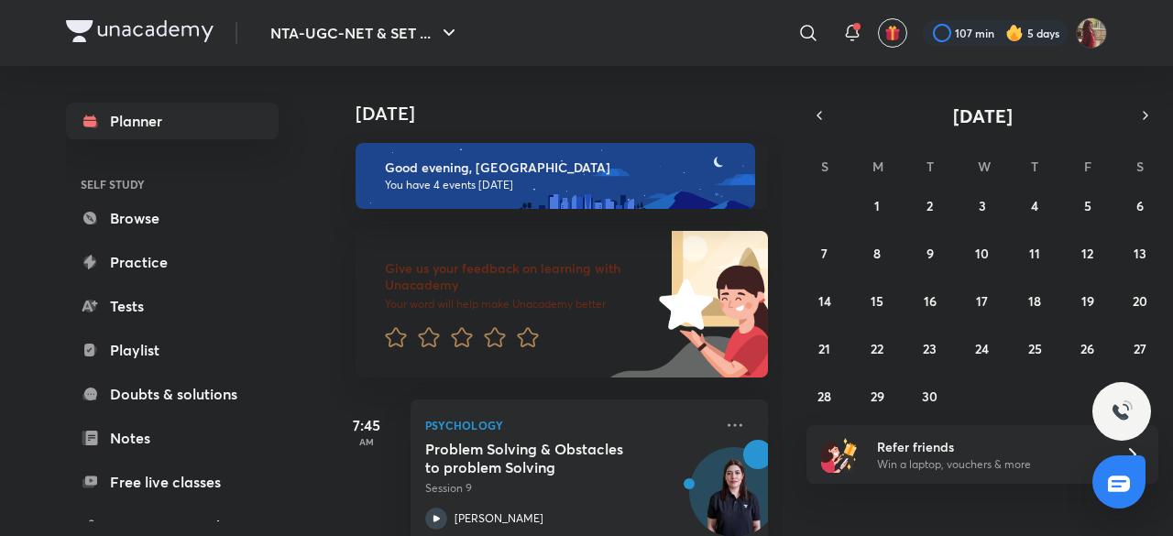
click at [847, 303] on div "31 1 2 3 4 5 6 7 8 9 10 11 12 13 14 15 16 17 18 19 20 21 22 23 24 25 26 27 28 2…" at bounding box center [983, 301] width 352 height 220
click at [823, 297] on abbr "14" at bounding box center [824, 300] width 13 height 17
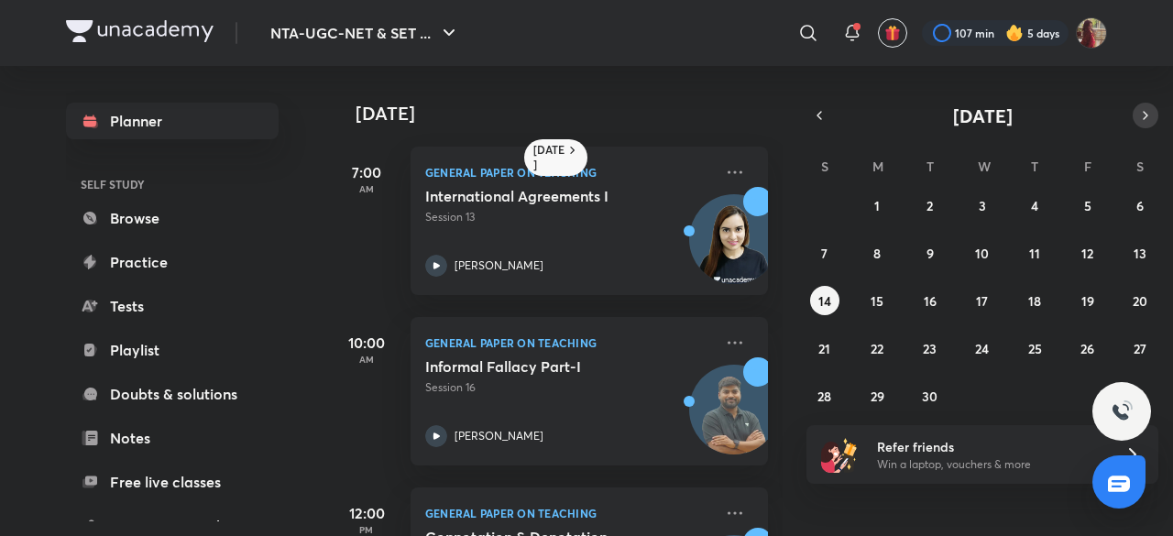
click at [1142, 118] on icon "button" at bounding box center [1145, 115] width 15 height 16
click at [861, 247] on div "28 29 30 1 2 3 4 5 6 7 8 9 10 11 12 13 14 15 16 17 18 19 20 21 22 23 24 25 26 2…" at bounding box center [983, 301] width 352 height 220
click at [863, 247] on button "6" at bounding box center [876, 252] width 29 height 29
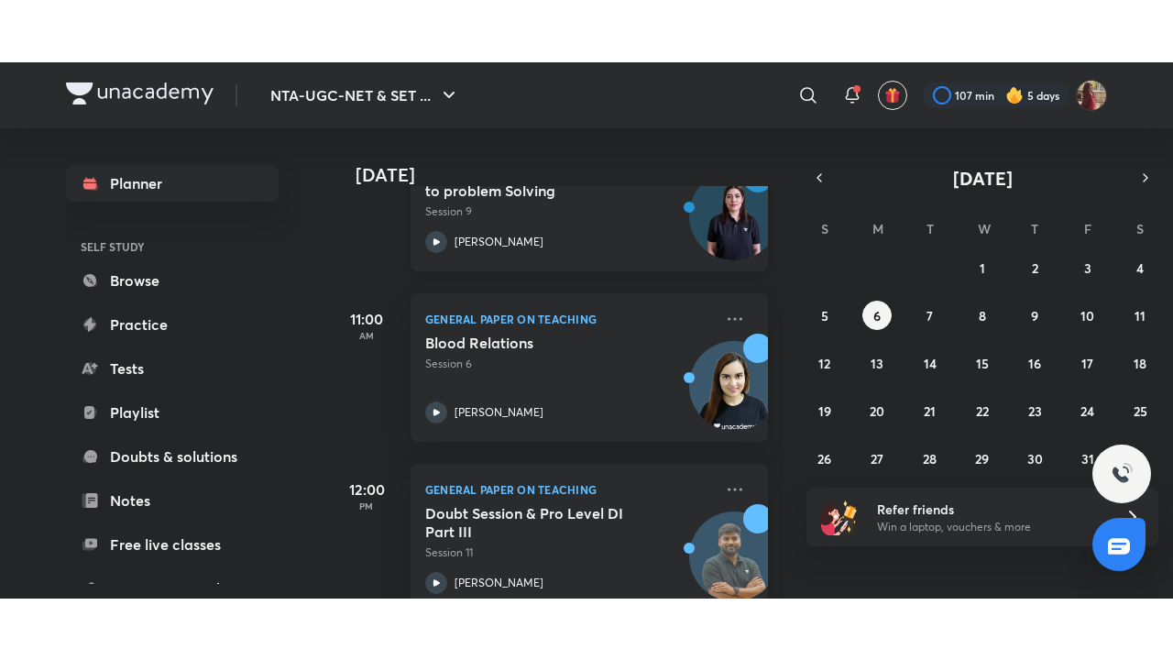
scroll to position [365, 0]
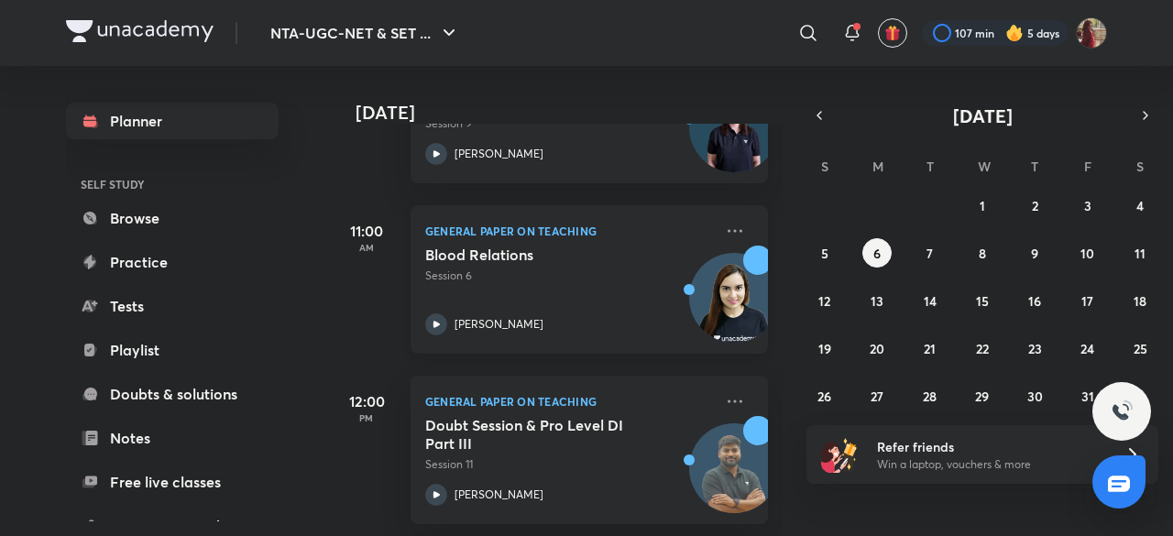
click at [442, 331] on icon at bounding box center [436, 324] width 22 height 22
